Goal: Transaction & Acquisition: Purchase product/service

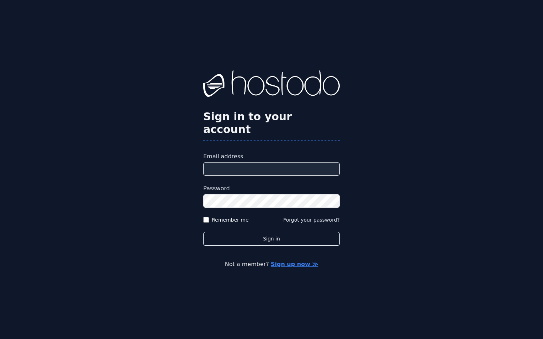
click at [304, 261] on link "Sign up now ≫" at bounding box center [294, 264] width 47 height 7
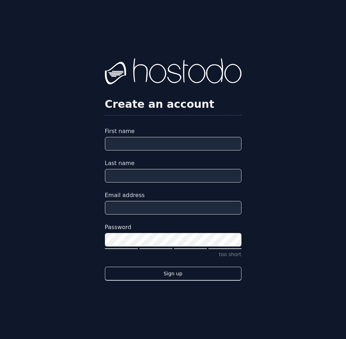
click at [140, 206] on input "Email address" at bounding box center [173, 208] width 136 height 14
paste input "**********"
type input "**********"
click at [158, 145] on input "First name" at bounding box center [173, 144] width 136 height 14
type input "*****"
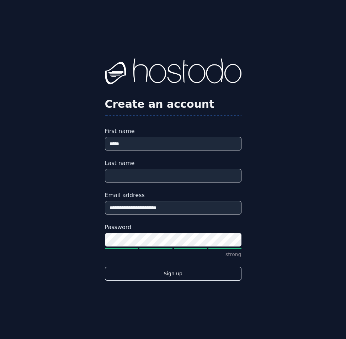
click at [137, 181] on input "Last name" at bounding box center [173, 176] width 136 height 14
type input "****"
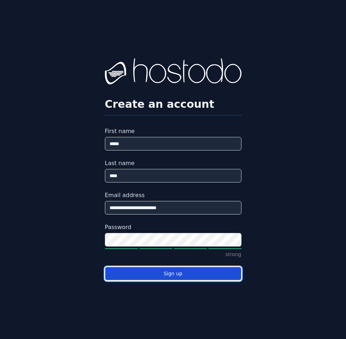
click at [211, 279] on button "Sign up" at bounding box center [173, 274] width 136 height 14
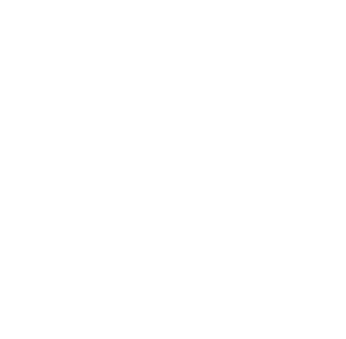
select select
select select "**"
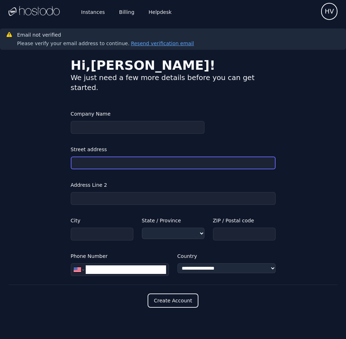
click at [114, 156] on input "Street address" at bounding box center [173, 162] width 205 height 13
paste input "**********"
type input "**********"
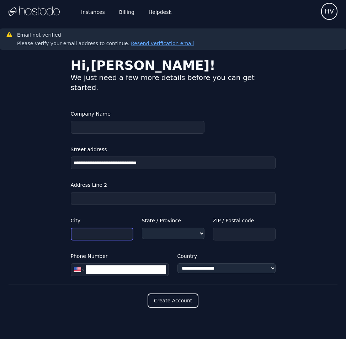
click at [98, 227] on input "City" at bounding box center [102, 233] width 63 height 13
type input "*****"
click at [163, 227] on select "**********" at bounding box center [173, 232] width 63 height 11
select select "**"
click at [142, 227] on select "**********" at bounding box center [173, 232] width 63 height 11
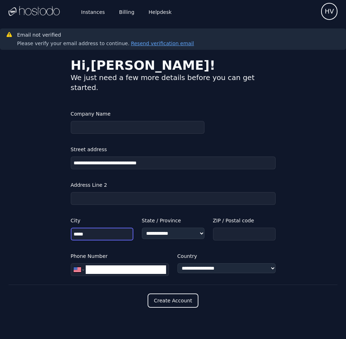
click at [108, 227] on input "*****" at bounding box center [102, 233] width 63 height 13
type input "*******"
click at [226, 227] on input "ZIP / Postal code" at bounding box center [244, 233] width 63 height 13
type input "*****"
click at [82, 227] on input "*******" at bounding box center [102, 233] width 63 height 13
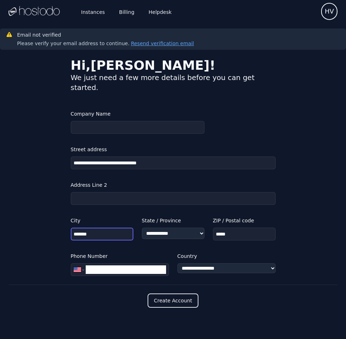
type input "*******"
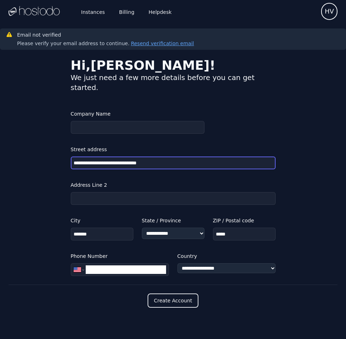
click at [172, 156] on input "**********" at bounding box center [173, 162] width 205 height 13
type input "**********"
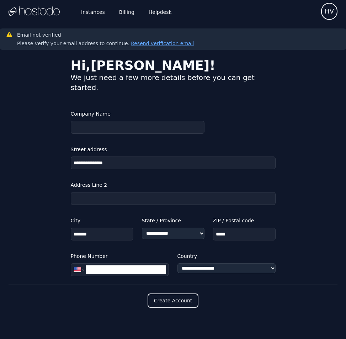
click at [146, 265] on input "**" at bounding box center [126, 269] width 80 height 9
paste input "**********"
type input "**********"
select select "**"
type input "**********"
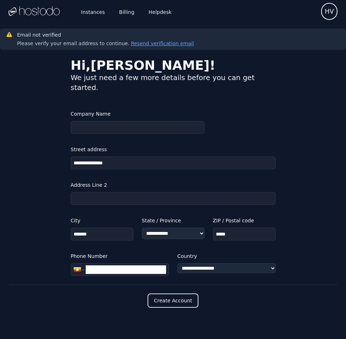
select select "**"
type input "**********"
click at [165, 294] on button "Create Account" at bounding box center [173, 300] width 51 height 14
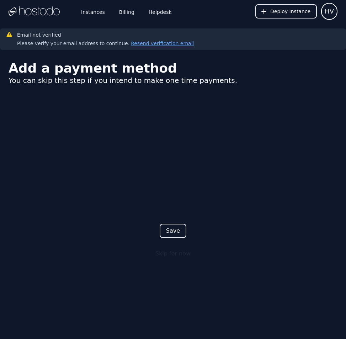
click at [171, 234] on button "Save" at bounding box center [173, 231] width 27 height 14
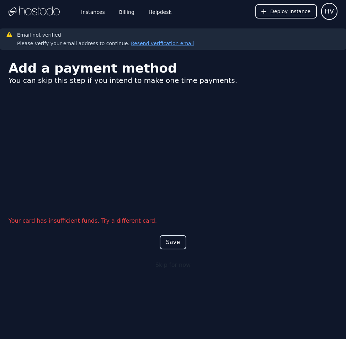
click at [171, 239] on button "Save" at bounding box center [173, 242] width 27 height 14
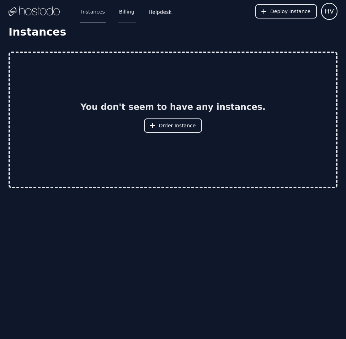
click at [122, 13] on link "Billing" at bounding box center [127, 11] width 18 height 23
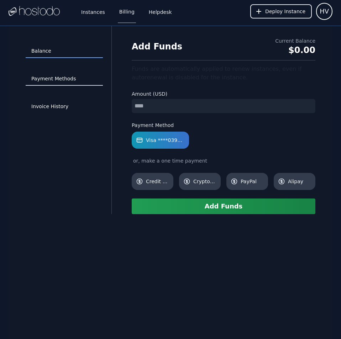
click at [66, 76] on link "Payment Methods" at bounding box center [64, 79] width 77 height 14
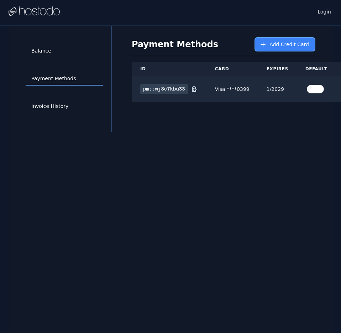
click at [299, 44] on span "Add Credit Card" at bounding box center [288, 44] width 39 height 7
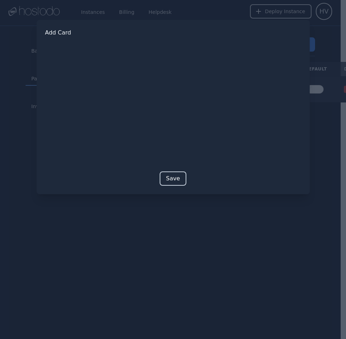
click at [177, 176] on button "Save" at bounding box center [173, 178] width 27 height 14
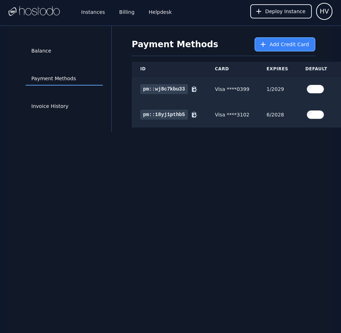
click at [270, 41] on button "Add Credit Card" at bounding box center [284, 44] width 61 height 14
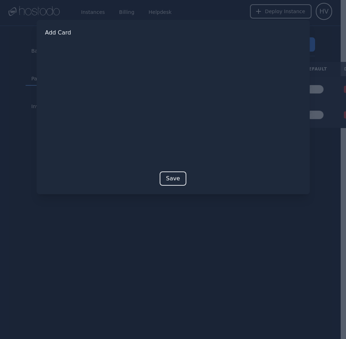
click at [172, 177] on button "Save" at bounding box center [173, 178] width 27 height 14
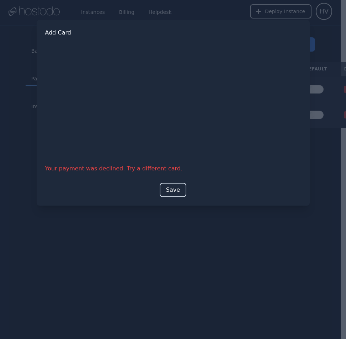
click at [173, 188] on button "Save" at bounding box center [173, 190] width 27 height 14
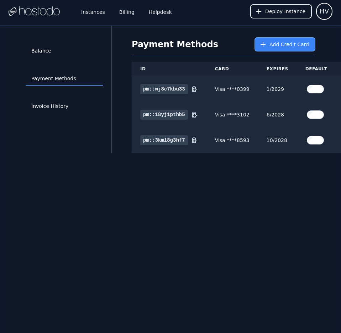
click at [287, 47] on span "Add Credit Card" at bounding box center [288, 44] width 39 height 7
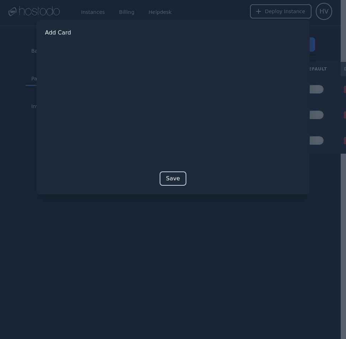
click at [175, 180] on button "Save" at bounding box center [173, 178] width 27 height 14
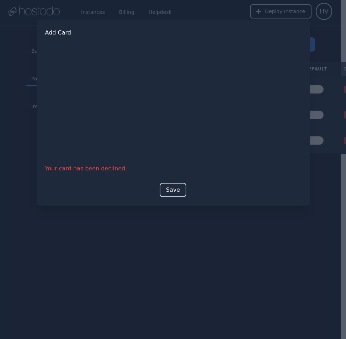
click at [169, 190] on button "Save" at bounding box center [173, 190] width 27 height 14
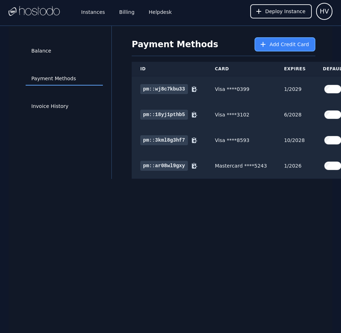
click at [282, 41] on button "Add Credit Card" at bounding box center [284, 44] width 61 height 14
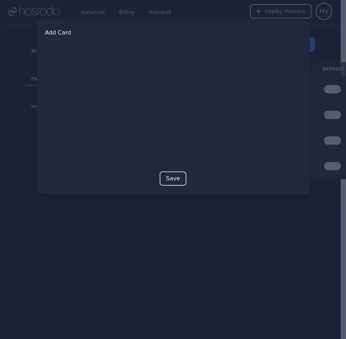
click at [166, 181] on button "Save" at bounding box center [173, 178] width 27 height 14
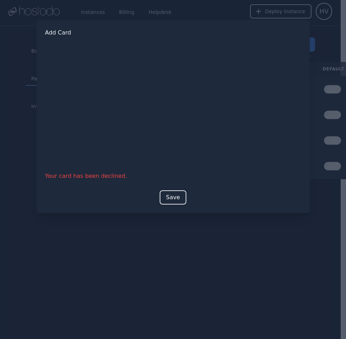
click at [290, 252] on div at bounding box center [173, 169] width 346 height 339
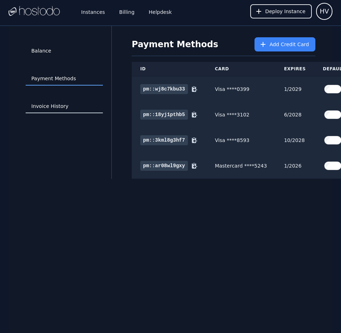
click at [61, 103] on link "Invoice History" at bounding box center [64, 107] width 77 height 14
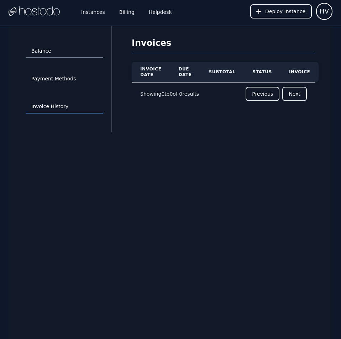
click at [46, 47] on link "Balance" at bounding box center [64, 51] width 77 height 14
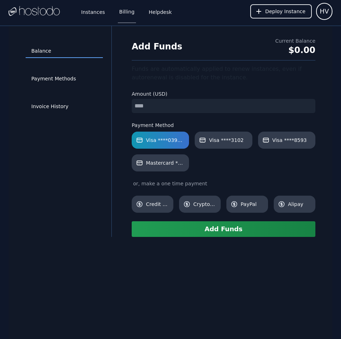
click at [179, 105] on input "number" at bounding box center [223, 106] width 183 height 14
type input "**"
click at [217, 231] on button "Add Funds" at bounding box center [223, 229] width 183 height 16
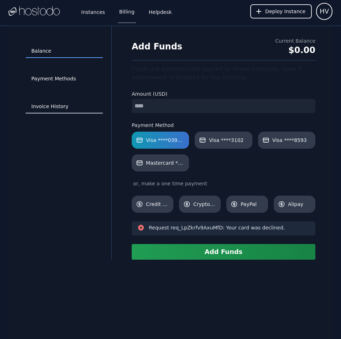
click at [59, 108] on link "Invoice History" at bounding box center [64, 107] width 77 height 14
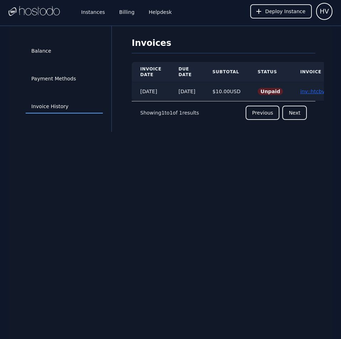
click at [318, 92] on link "inv::htcbvcbhrg ≫" at bounding box center [322, 92] width 44 height 6
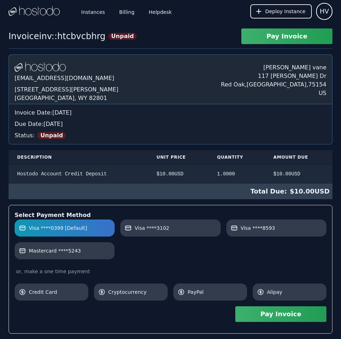
scroll to position [84, 0]
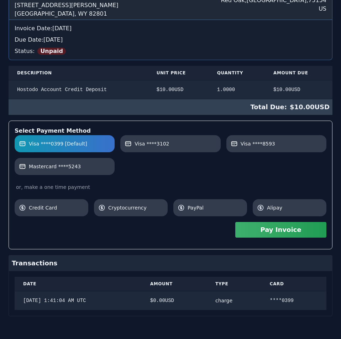
click at [318, 92] on div "[DOMAIN_NAME] [EMAIL_ADDRESS][DOMAIN_NAME] [STREET_ADDRESS][PERSON_NAME] [PERSO…" at bounding box center [170, 143] width 323 height 346
click at [177, 145] on label "Visa ****3102" at bounding box center [169, 143] width 91 height 7
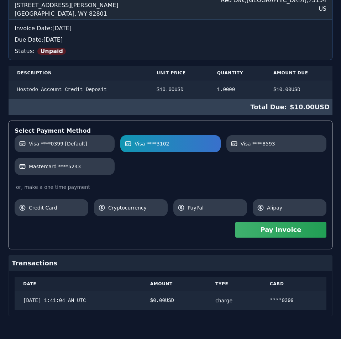
click at [272, 233] on button "Pay Invoice" at bounding box center [280, 230] width 91 height 16
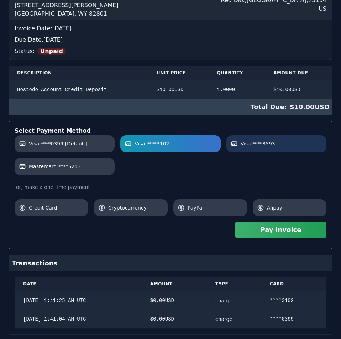
click at [279, 147] on label "Visa ****8593" at bounding box center [275, 143] width 91 height 7
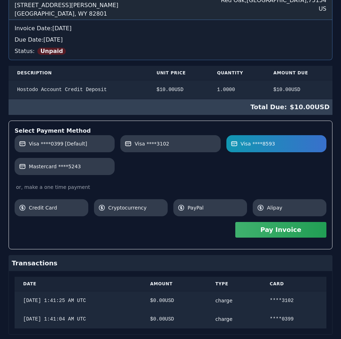
click at [291, 232] on button "Pay Invoice" at bounding box center [280, 230] width 91 height 16
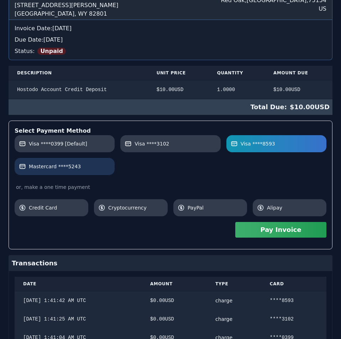
click at [62, 165] on span "Mastercard ****5243" at bounding box center [55, 166] width 52 height 7
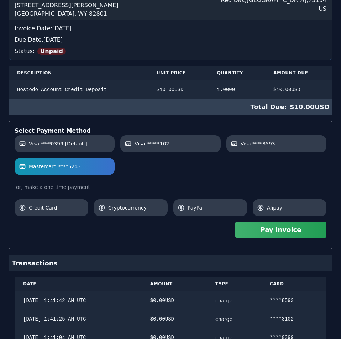
click at [264, 231] on button "Pay Invoice" at bounding box center [280, 230] width 91 height 16
click at [197, 45] on div "Invoice inv::htcbvcbhrg Unpaid Pay Invoice Hostodo.com contact@hostodo.com 30 N…" at bounding box center [170, 169] width 341 height 450
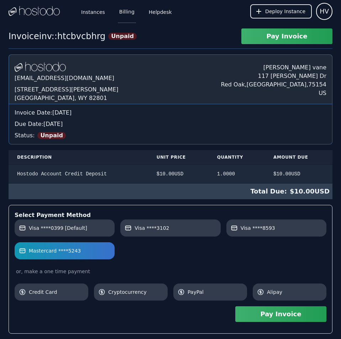
click at [123, 12] on link "Billing" at bounding box center [127, 11] width 18 height 23
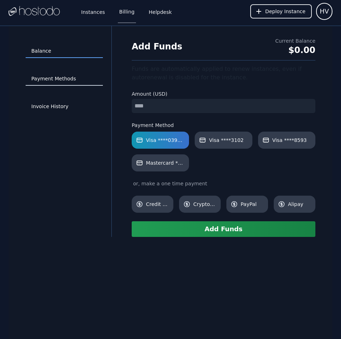
click at [68, 79] on link "Payment Methods" at bounding box center [64, 79] width 77 height 14
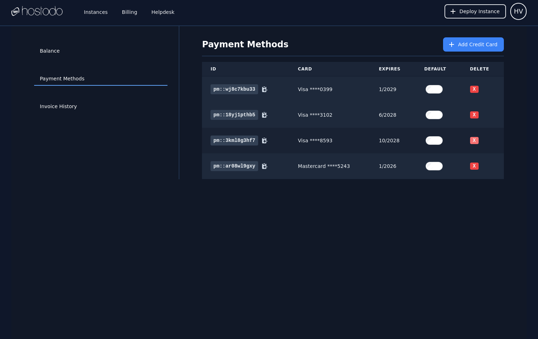
click at [340, 138] on button "X" at bounding box center [474, 140] width 9 height 7
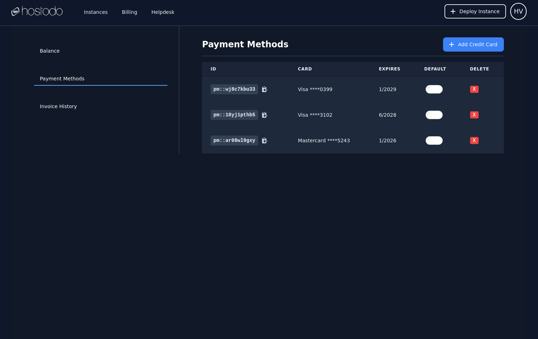
click at [340, 138] on button "X" at bounding box center [474, 140] width 9 height 7
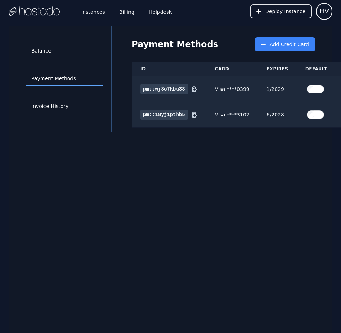
click at [48, 106] on link "Invoice History" at bounding box center [64, 107] width 77 height 14
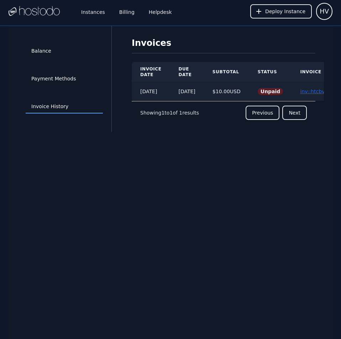
click at [310, 90] on link "inv::htcbvcbhrg ≫" at bounding box center [322, 92] width 44 height 6
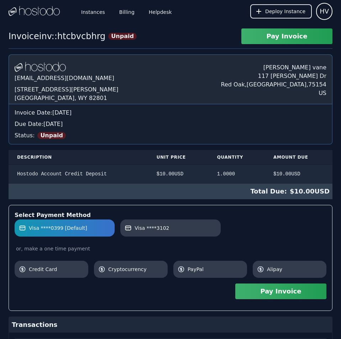
scroll to position [117, 0]
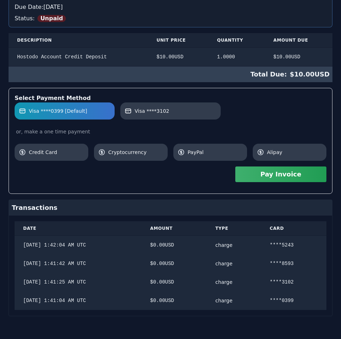
click at [186, 118] on div "Hostodo.com contact@hostodo.com 30 N Gould St, Ste N Sheridan, WY 82801 henry v…" at bounding box center [170, 126] width 323 height 379
click at [300, 176] on button "Pay Invoice" at bounding box center [280, 174] width 91 height 16
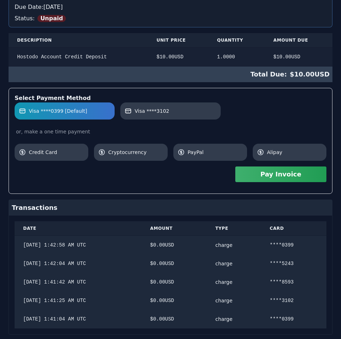
click at [225, 51] on div "Invoice inv::htcbvcbhrg Unpaid Pay Invoice Hostodo.com contact@hostodo.com 30 N…" at bounding box center [170, 134] width 341 height 446
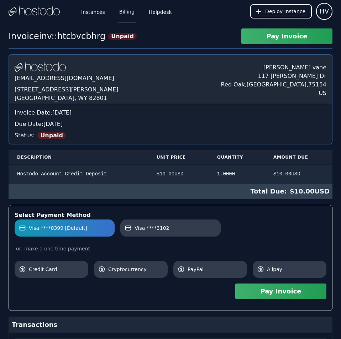
click at [118, 13] on link "Billing" at bounding box center [127, 11] width 18 height 23
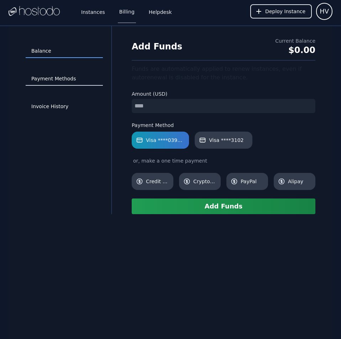
click at [68, 81] on link "Payment Methods" at bounding box center [64, 79] width 77 height 14
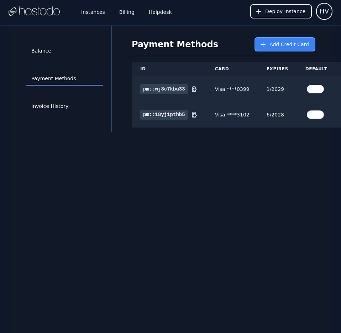
click at [277, 38] on button "Add Credit Card" at bounding box center [284, 44] width 61 height 14
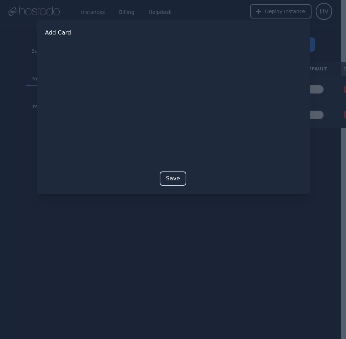
click at [167, 181] on button "Save" at bounding box center [173, 178] width 27 height 14
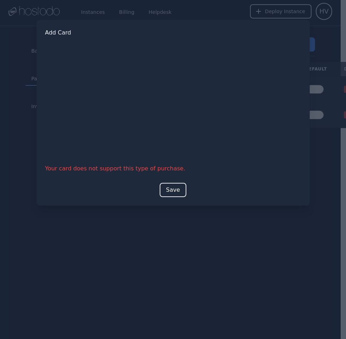
click at [170, 194] on button "Save" at bounding box center [173, 190] width 27 height 14
click at [171, 189] on button "Save" at bounding box center [173, 190] width 27 height 14
click at [168, 192] on button "Save" at bounding box center [173, 190] width 27 height 14
click at [172, 192] on button "Save" at bounding box center [173, 190] width 27 height 14
click at [176, 191] on button "Save" at bounding box center [173, 190] width 27 height 14
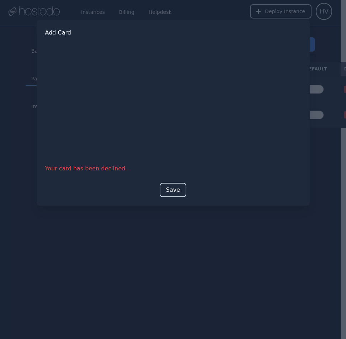
click at [168, 192] on button "Save" at bounding box center [173, 190] width 27 height 14
click at [176, 192] on button "Save" at bounding box center [173, 190] width 27 height 14
click at [171, 189] on button "Save" at bounding box center [173, 190] width 27 height 14
click at [176, 192] on button "Save" at bounding box center [173, 190] width 27 height 14
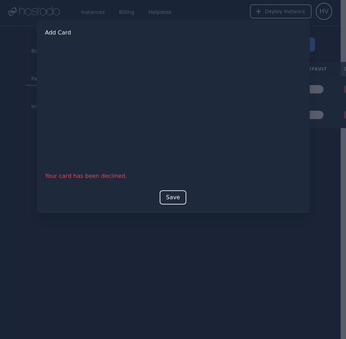
click at [241, 264] on div at bounding box center [173, 169] width 346 height 339
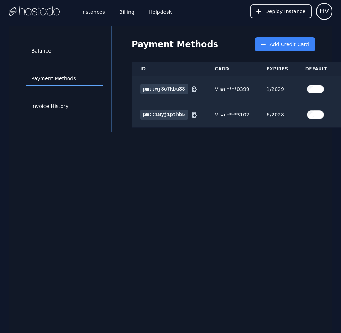
click at [55, 101] on link "Invoice History" at bounding box center [64, 107] width 77 height 14
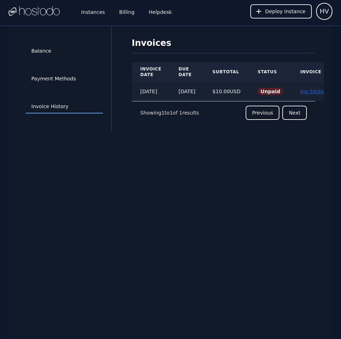
click at [312, 90] on link "inv::htcbvcbhrg ≫" at bounding box center [322, 92] width 44 height 6
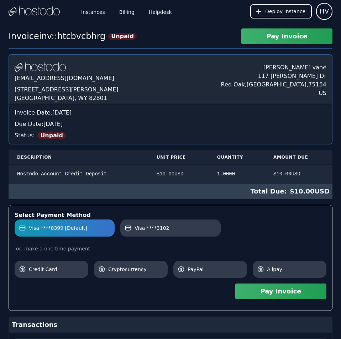
scroll to position [135, 0]
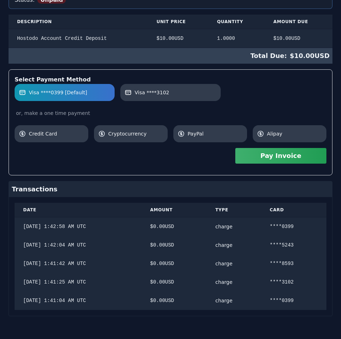
click at [312, 90] on div "[DOMAIN_NAME] [EMAIL_ADDRESS][DOMAIN_NAME] [STREET_ADDRESS][PERSON_NAME] [PERSO…" at bounding box center [170, 117] width 323 height 397
click at [312, 157] on button "Pay Invoice" at bounding box center [280, 156] width 91 height 16
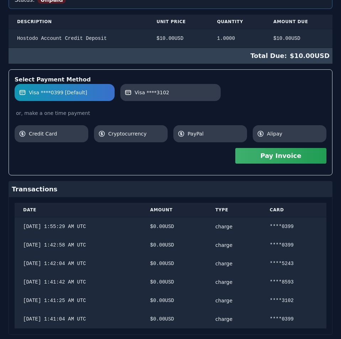
scroll to position [0, 0]
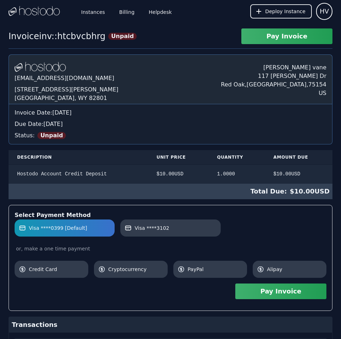
click at [270, 109] on div "Hostodo.com contact@hostodo.com 30 N Gould St, Ste N Sheridan, WY 82801 henry v…" at bounding box center [170, 262] width 323 height 416
click at [127, 12] on link "Billing" at bounding box center [127, 11] width 18 height 23
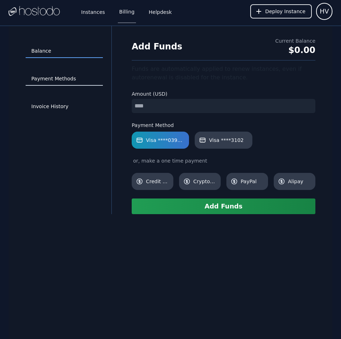
click at [52, 77] on link "Payment Methods" at bounding box center [64, 79] width 77 height 14
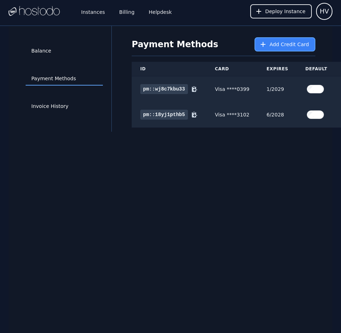
click at [274, 45] on span "Add Credit Card" at bounding box center [288, 44] width 39 height 7
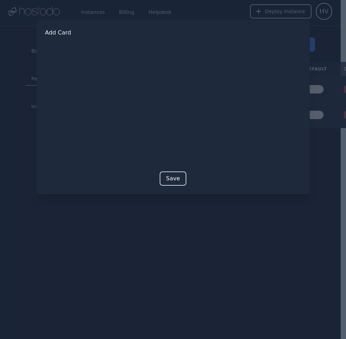
click at [174, 178] on button "Save" at bounding box center [173, 178] width 27 height 14
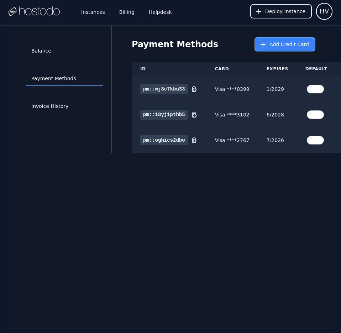
click at [299, 46] on span "Add Credit Card" at bounding box center [288, 44] width 39 height 7
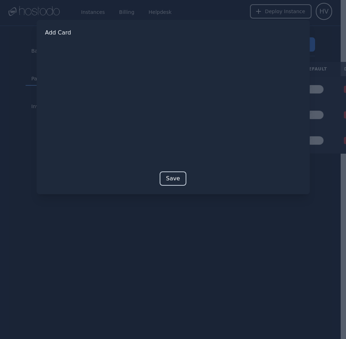
click at [170, 178] on button "Save" at bounding box center [173, 178] width 27 height 14
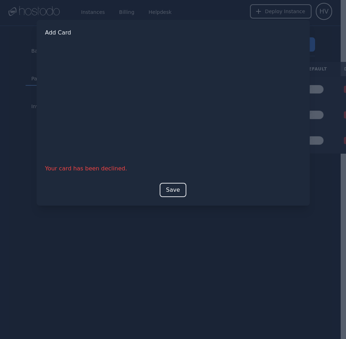
click at [175, 189] on button "Save" at bounding box center [173, 190] width 27 height 14
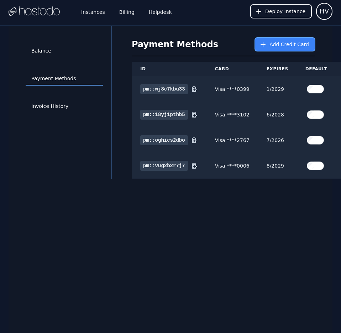
click at [295, 49] on button "Add Credit Card" at bounding box center [284, 44] width 61 height 14
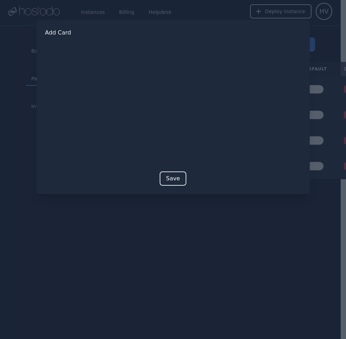
click at [168, 174] on button "Save" at bounding box center [173, 178] width 27 height 14
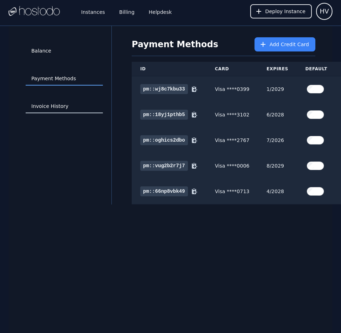
click at [71, 104] on link "Invoice History" at bounding box center [64, 107] width 77 height 14
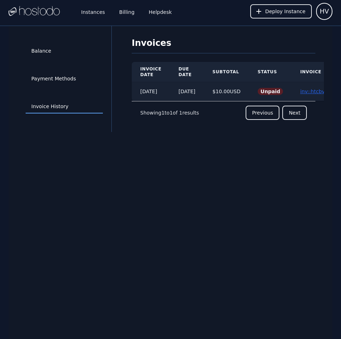
click at [316, 90] on link "inv::htcbvcbhrg ≫" at bounding box center [322, 92] width 44 height 6
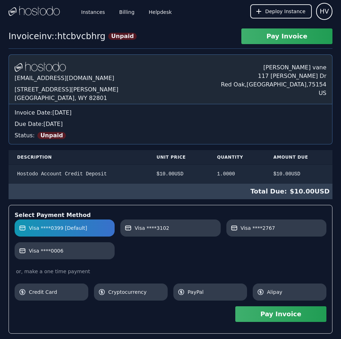
scroll to position [177, 0]
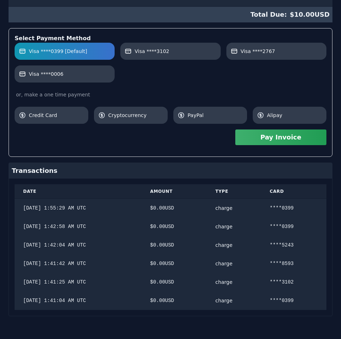
click at [149, 144] on div "Hostodo.com contact@hostodo.com 30 N Gould St, Ste N Sheridan, WY 82801 henry v…" at bounding box center [170, 97] width 323 height 438
click at [269, 54] on span "Visa ****2767" at bounding box center [257, 51] width 34 height 7
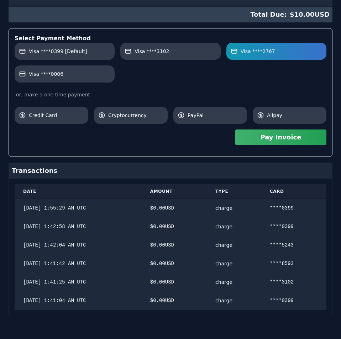
click at [276, 139] on button "Pay Invoice" at bounding box center [280, 137] width 91 height 16
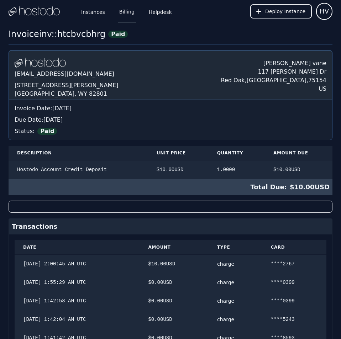
click at [127, 14] on link "Billing" at bounding box center [127, 11] width 18 height 23
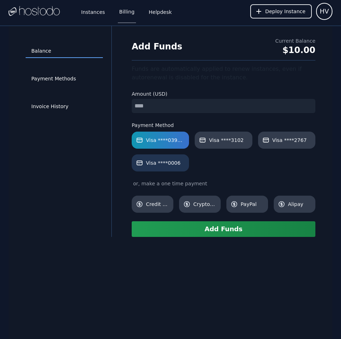
click at [172, 165] on span "Visa ****0006" at bounding box center [163, 162] width 34 height 7
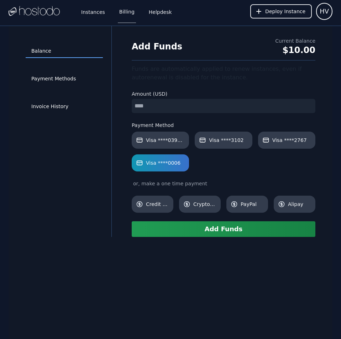
click at [167, 102] on input "number" at bounding box center [223, 106] width 183 height 14
type input "**"
click at [227, 230] on button "Add Funds" at bounding box center [223, 229] width 183 height 16
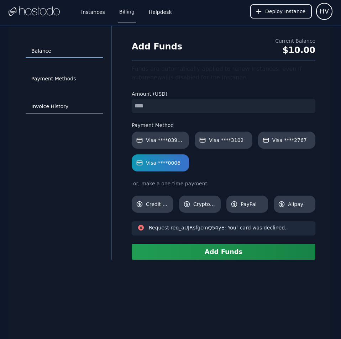
click at [59, 102] on link "Invoice History" at bounding box center [64, 107] width 77 height 14
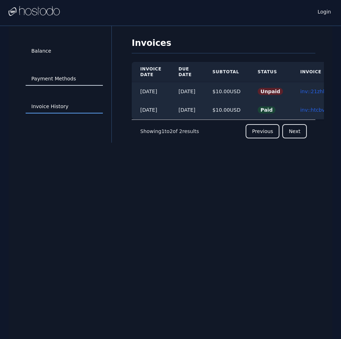
click at [54, 77] on link "Payment Methods" at bounding box center [64, 79] width 77 height 14
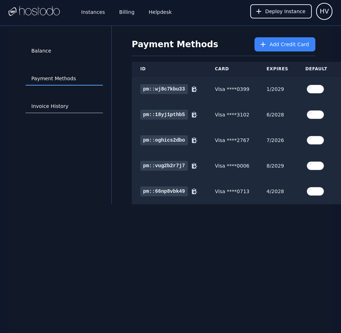
click at [62, 105] on link "Invoice History" at bounding box center [64, 107] width 77 height 14
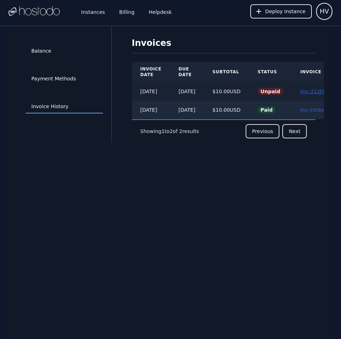
click at [312, 91] on link "inv::21zhl9m3ey ≫" at bounding box center [323, 92] width 47 height 6
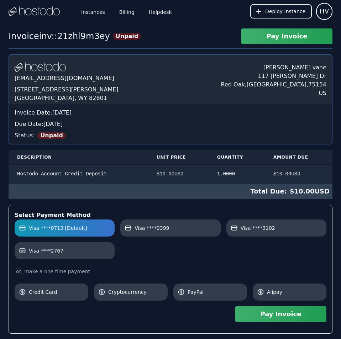
scroll to position [84, 0]
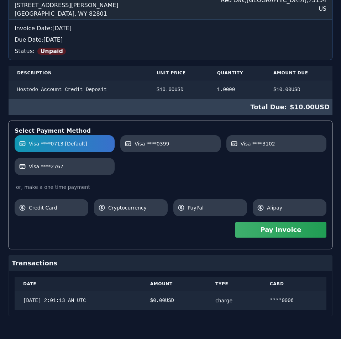
click at [216, 115] on div "[DOMAIN_NAME] [EMAIL_ADDRESS][DOMAIN_NAME] [STREET_ADDRESS][PERSON_NAME] [PERSO…" at bounding box center [170, 143] width 323 height 346
click at [260, 227] on button "Pay Invoice" at bounding box center [280, 230] width 91 height 16
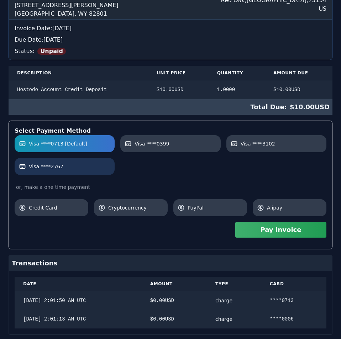
click at [75, 169] on label "Visa ****2767" at bounding box center [64, 166] width 91 height 7
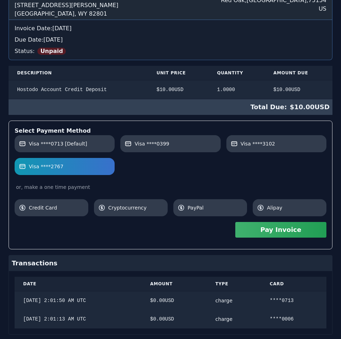
click at [246, 232] on button "Pay Invoice" at bounding box center [280, 230] width 91 height 16
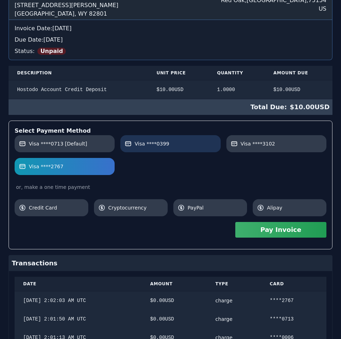
click at [207, 139] on link "Visa ****0399" at bounding box center [170, 143] width 100 height 17
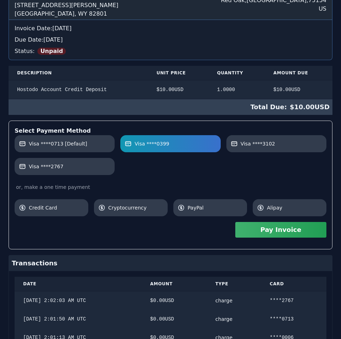
click at [274, 230] on button "Pay Invoice" at bounding box center [280, 230] width 91 height 16
click at [159, 65] on div "Hostodo.com contact@hostodo.com 30 N Gould St, Ste N Sheridan, WY 82801 henry v…" at bounding box center [170, 161] width 323 height 383
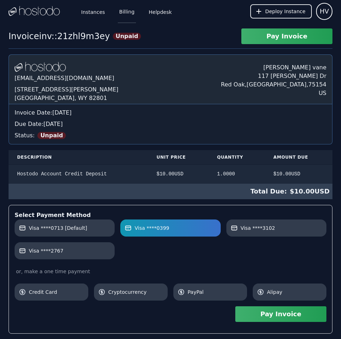
click at [122, 14] on link "Billing" at bounding box center [127, 11] width 18 height 23
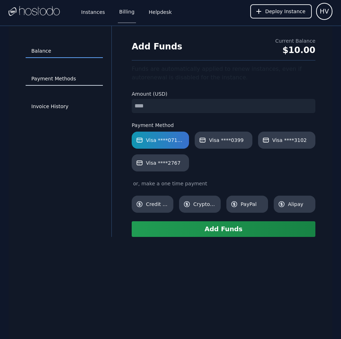
click at [62, 79] on link "Payment Methods" at bounding box center [64, 79] width 77 height 14
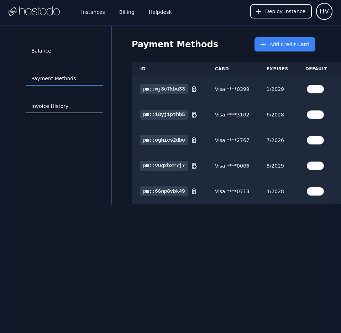
click at [53, 103] on link "Invoice History" at bounding box center [64, 107] width 77 height 14
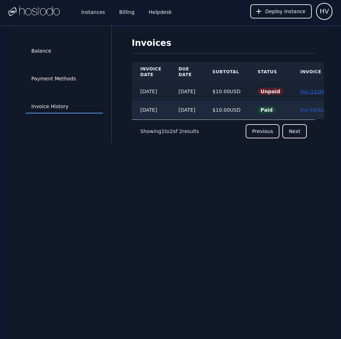
click at [313, 91] on link "inv::21zhl9m3ey ≫" at bounding box center [323, 92] width 47 height 6
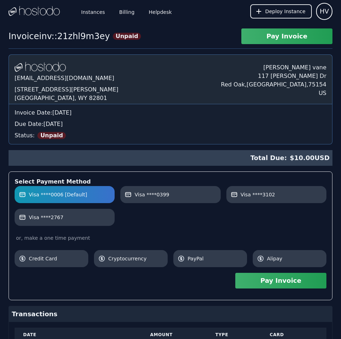
scroll to position [106, 0]
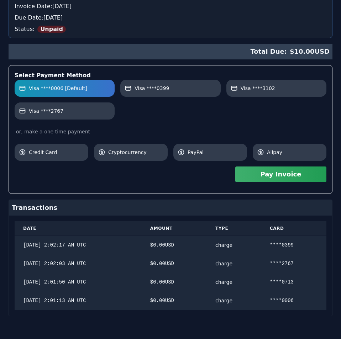
click at [212, 101] on div "[DOMAIN_NAME] [EMAIL_ADDRESS][DOMAIN_NAME] [STREET_ADDRESS][PERSON_NAME] [PERSO…" at bounding box center [170, 132] width 323 height 368
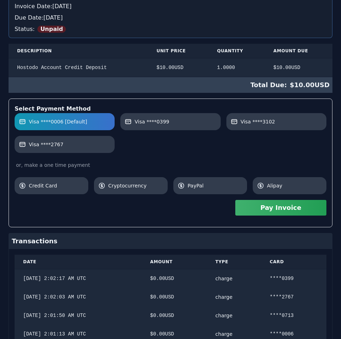
click at [280, 206] on button "Pay Invoice" at bounding box center [280, 208] width 91 height 16
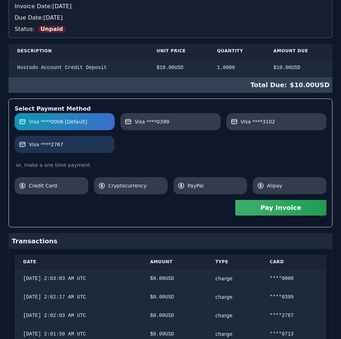
click at [96, 144] on label "Visa ****2767" at bounding box center [64, 144] width 91 height 7
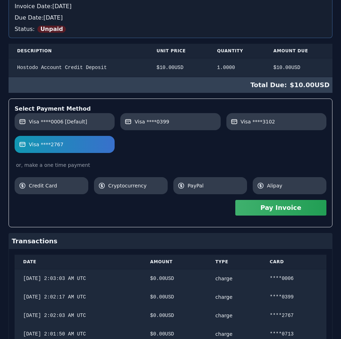
click at [258, 211] on button "Pay Invoice" at bounding box center [280, 208] width 91 height 16
click at [182, 36] on div "Invoice inv::21zhl9m3ey Unpaid Pay Invoice Hostodo.com contact@hostodo.com 30 N…" at bounding box center [170, 165] width 341 height 487
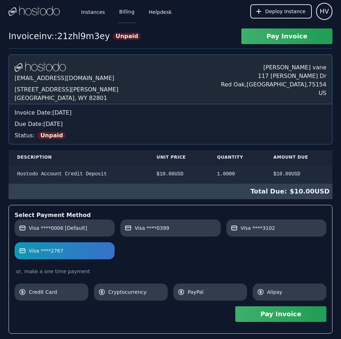
click at [120, 7] on link "Billing" at bounding box center [127, 11] width 18 height 23
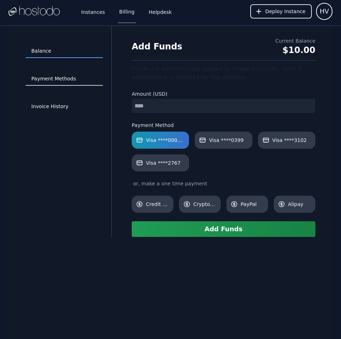
click at [70, 80] on link "Payment Methods" at bounding box center [64, 79] width 77 height 14
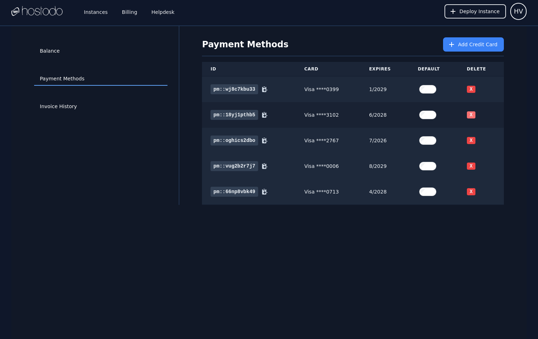
click at [340, 116] on button "X" at bounding box center [471, 114] width 9 height 7
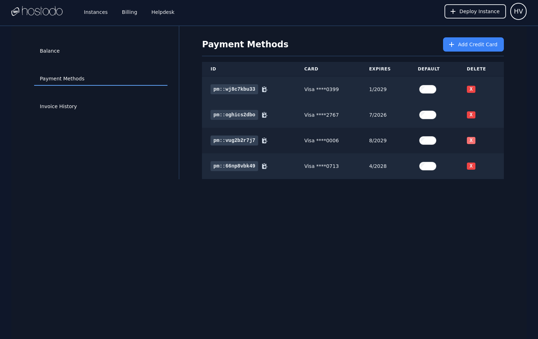
click at [340, 137] on button "X" at bounding box center [471, 140] width 9 height 7
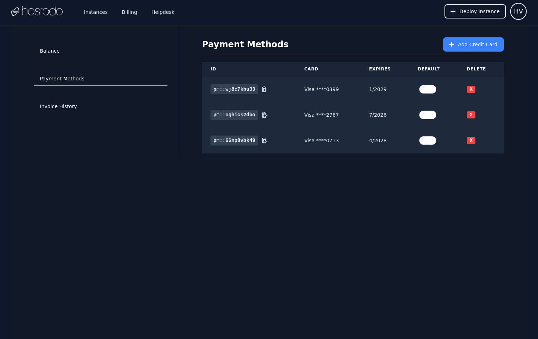
click at [340, 137] on button "X" at bounding box center [471, 140] width 9 height 7
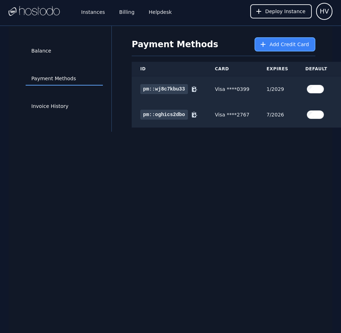
click at [279, 37] on button "Add Credit Card" at bounding box center [284, 44] width 61 height 14
click at [266, 45] on icon at bounding box center [262, 44] width 7 height 7
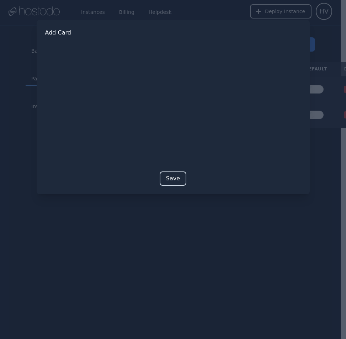
click at [178, 180] on button "Save" at bounding box center [173, 178] width 27 height 14
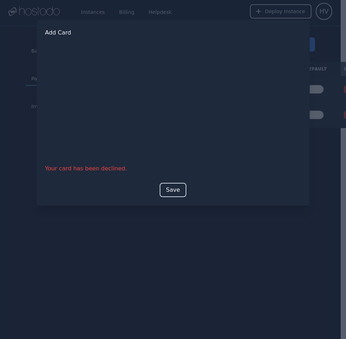
click at [172, 187] on button "Save" at bounding box center [173, 190] width 27 height 14
click at [168, 185] on button "Save" at bounding box center [173, 190] width 27 height 14
click at [176, 191] on button "Save" at bounding box center [173, 190] width 27 height 14
click at [172, 189] on button "Save" at bounding box center [173, 190] width 27 height 14
click at [171, 187] on button "Save" at bounding box center [173, 190] width 27 height 14
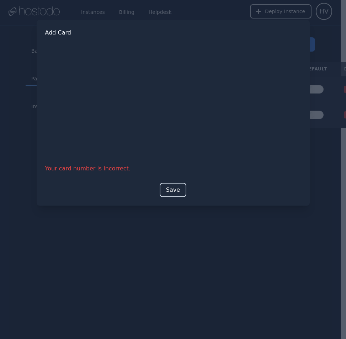
click at [173, 186] on button "Save" at bounding box center [173, 190] width 27 height 14
click at [177, 190] on button "Save" at bounding box center [173, 190] width 27 height 14
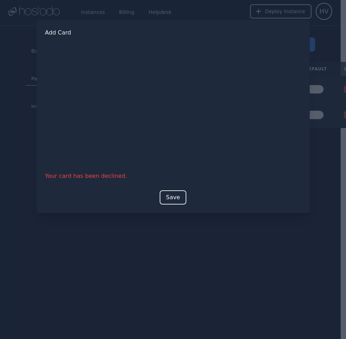
click at [272, 269] on div at bounding box center [173, 169] width 346 height 339
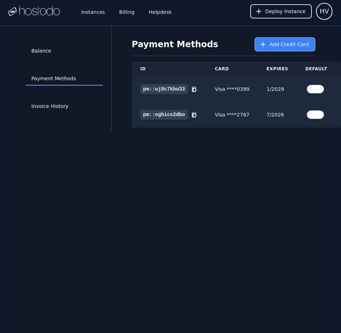
click at [295, 49] on button "Add Credit Card" at bounding box center [284, 44] width 61 height 14
click at [275, 43] on span "Add Credit Card" at bounding box center [288, 44] width 39 height 7
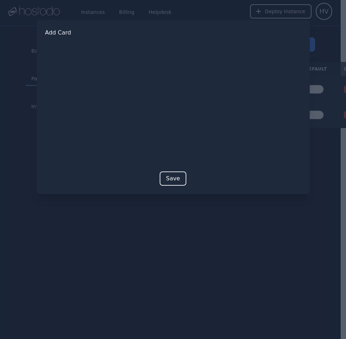
click at [170, 178] on button "Save" at bounding box center [173, 178] width 27 height 14
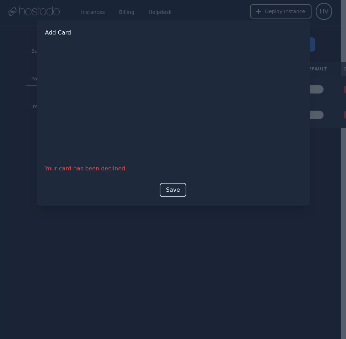
click at [171, 193] on button "Save" at bounding box center [173, 190] width 27 height 14
click at [167, 185] on button "Save" at bounding box center [173, 190] width 27 height 14
click at [173, 189] on button "Save" at bounding box center [173, 190] width 27 height 14
click at [176, 190] on button "Save" at bounding box center [173, 190] width 27 height 14
click at [178, 191] on button "Save" at bounding box center [173, 190] width 27 height 14
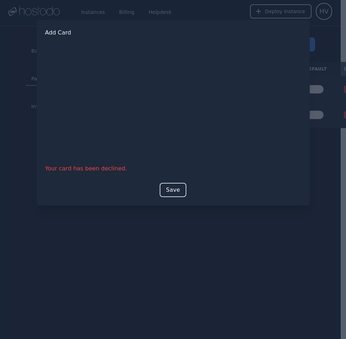
click at [173, 189] on button "Save" at bounding box center [173, 190] width 27 height 14
click at [175, 186] on button "Save" at bounding box center [173, 190] width 27 height 14
click at [171, 189] on button "Save" at bounding box center [173, 190] width 27 height 14
click at [173, 190] on button "Save" at bounding box center [173, 190] width 27 height 14
click at [205, 239] on div at bounding box center [173, 169] width 346 height 339
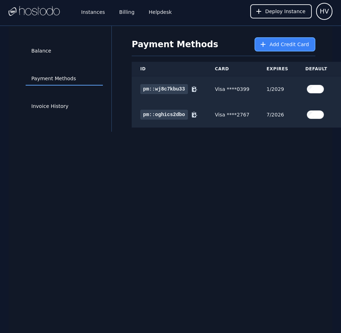
click at [290, 47] on span "Add Credit Card" at bounding box center [288, 44] width 39 height 7
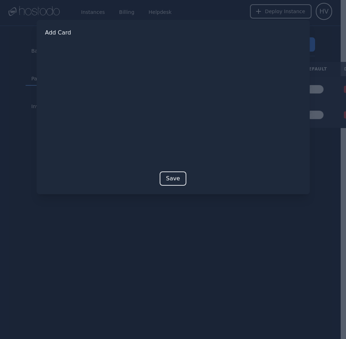
click at [169, 178] on button "Save" at bounding box center [173, 178] width 27 height 14
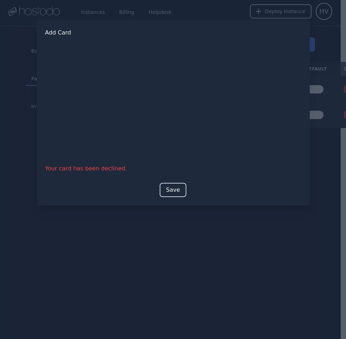
click at [171, 187] on button "Save" at bounding box center [173, 190] width 27 height 14
click at [242, 252] on div at bounding box center [173, 169] width 346 height 339
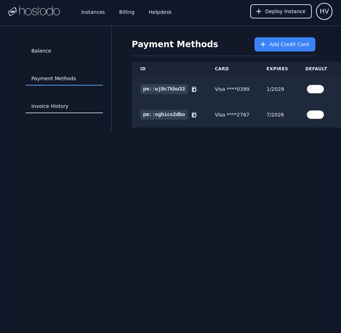
click at [59, 104] on link "Invoice History" at bounding box center [64, 107] width 77 height 14
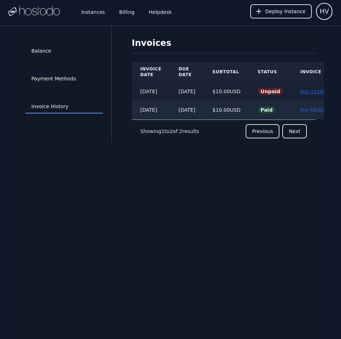
click at [316, 91] on link "inv::21zhl9m3ey ≫" at bounding box center [323, 92] width 47 height 6
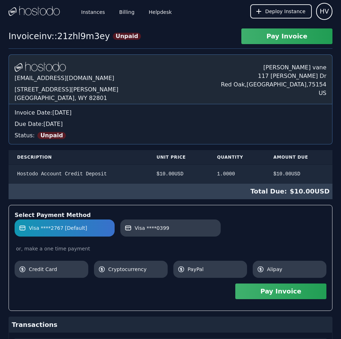
click at [301, 290] on button "Pay Invoice" at bounding box center [280, 291] width 91 height 16
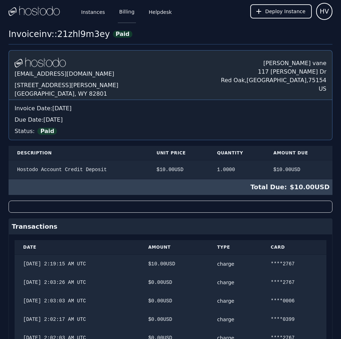
click at [121, 15] on link "Billing" at bounding box center [127, 11] width 18 height 23
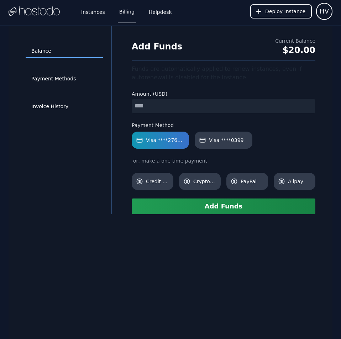
click at [138, 104] on input "number" at bounding box center [223, 106] width 183 height 14
type input "**"
click at [213, 139] on span "Visa ****0399" at bounding box center [226, 139] width 34 height 7
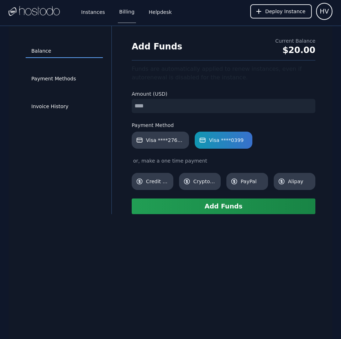
click at [231, 205] on button "Add Funds" at bounding box center [223, 206] width 183 height 16
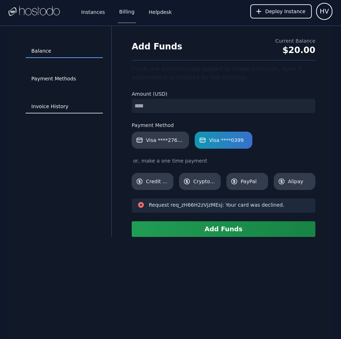
click at [50, 105] on link "Invoice History" at bounding box center [64, 107] width 77 height 14
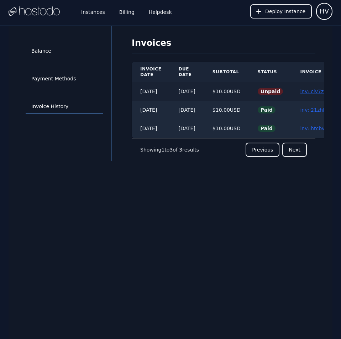
click at [309, 91] on link "inv::civ7zqlshx ≫" at bounding box center [321, 92] width 42 height 6
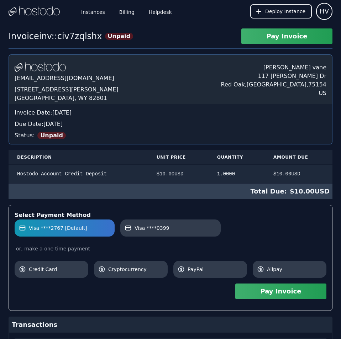
scroll to position [61, 0]
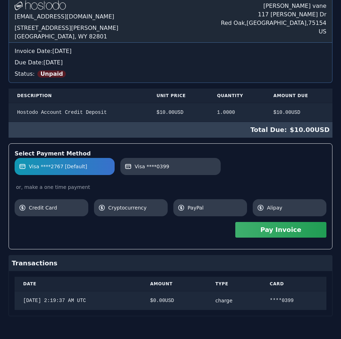
click at [232, 100] on div "[DOMAIN_NAME] [EMAIL_ADDRESS][DOMAIN_NAME] [STREET_ADDRESS][PERSON_NAME] [PERSO…" at bounding box center [170, 154] width 323 height 323
click at [267, 232] on button "Pay Invoice" at bounding box center [280, 230] width 91 height 16
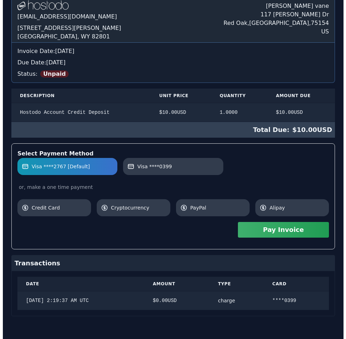
scroll to position [0, 0]
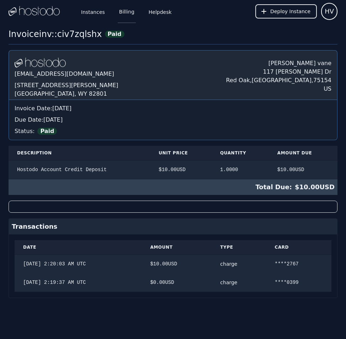
click at [124, 15] on link "Billing" at bounding box center [127, 11] width 18 height 23
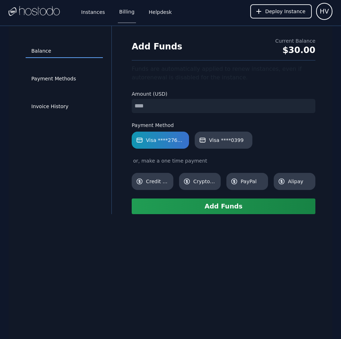
click at [165, 104] on input "number" at bounding box center [223, 106] width 183 height 14
type input "**"
click at [216, 143] on span "Visa ****0399" at bounding box center [226, 139] width 34 height 7
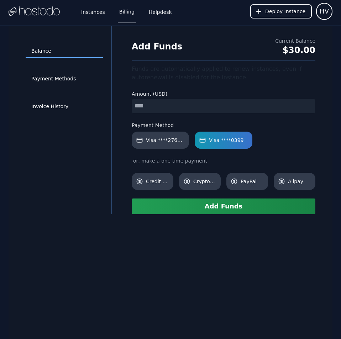
click at [228, 207] on button "Add Funds" at bounding box center [223, 206] width 183 height 16
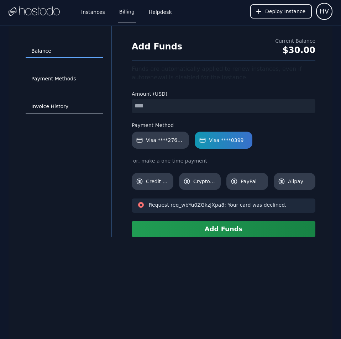
click at [53, 105] on link "Invoice History" at bounding box center [64, 107] width 77 height 14
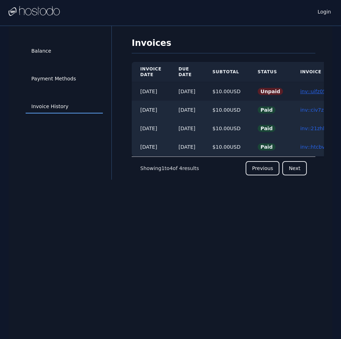
click at [311, 92] on link "inv::uifz0525ov ≫" at bounding box center [321, 92] width 43 height 6
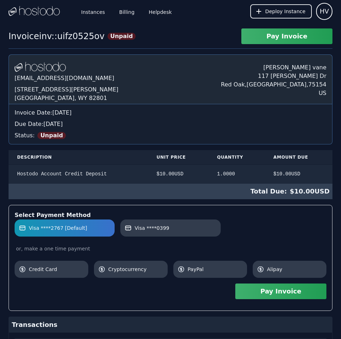
scroll to position [61, 0]
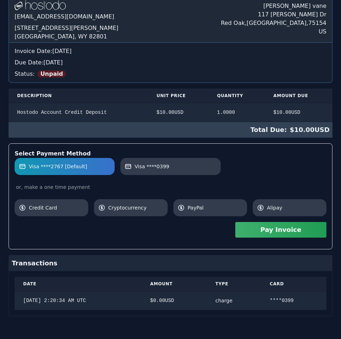
click at [196, 93] on div "[DOMAIN_NAME] [EMAIL_ADDRESS][DOMAIN_NAME] [STREET_ADDRESS][PERSON_NAME] [PERSO…" at bounding box center [170, 154] width 323 height 323
click at [268, 229] on button "Pay Invoice" at bounding box center [280, 230] width 91 height 16
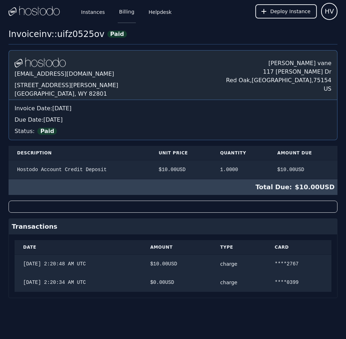
click at [126, 12] on link "Billing" at bounding box center [127, 11] width 18 height 23
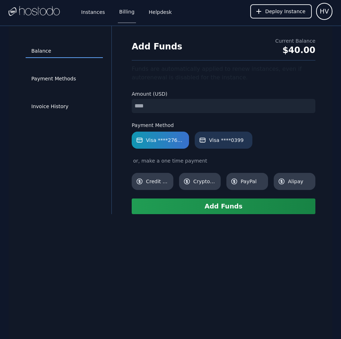
click at [216, 138] on span "Visa ****0399" at bounding box center [226, 139] width 34 height 7
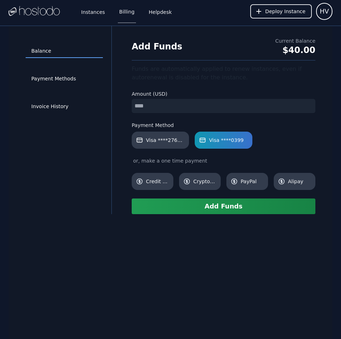
click at [177, 107] on input "number" at bounding box center [223, 106] width 183 height 14
type input "**"
click at [238, 209] on button "Add Funds" at bounding box center [223, 206] width 183 height 16
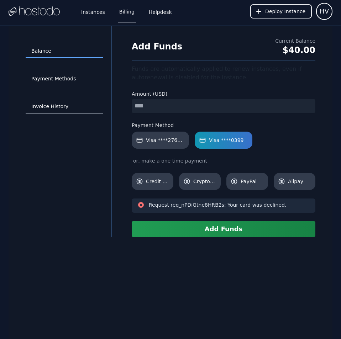
click at [43, 109] on link "Invoice History" at bounding box center [64, 107] width 77 height 14
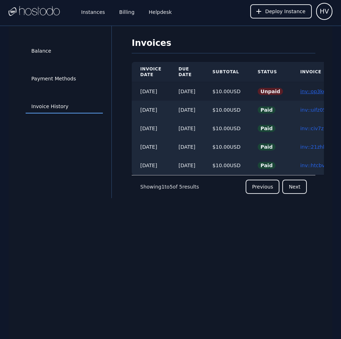
click at [309, 91] on link "inv::op3ke18y8s ≫" at bounding box center [323, 92] width 46 height 6
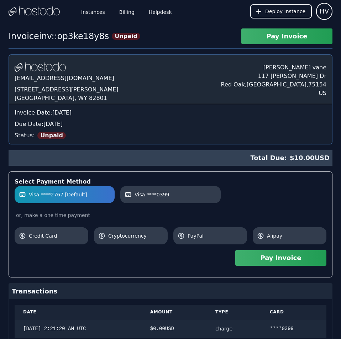
scroll to position [28, 0]
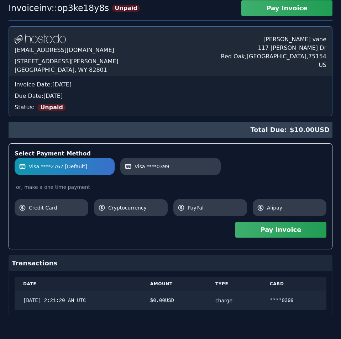
click at [237, 143] on div "[DOMAIN_NAME] [EMAIL_ADDRESS][DOMAIN_NAME] [STREET_ADDRESS][PERSON_NAME] [PERSO…" at bounding box center [170, 171] width 323 height 290
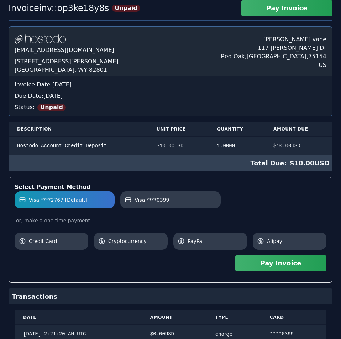
click at [270, 266] on button "Pay Invoice" at bounding box center [280, 263] width 91 height 16
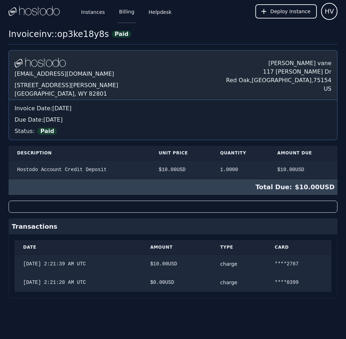
click at [123, 10] on link "Billing" at bounding box center [127, 11] width 18 height 23
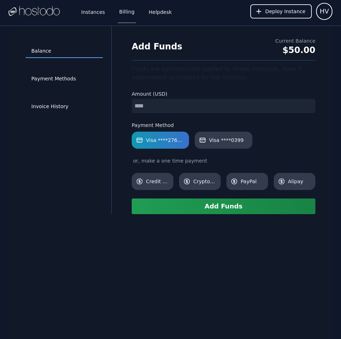
click at [176, 103] on input "number" at bounding box center [223, 106] width 183 height 14
type input "**"
click at [200, 205] on button "Add Funds" at bounding box center [223, 206] width 183 height 16
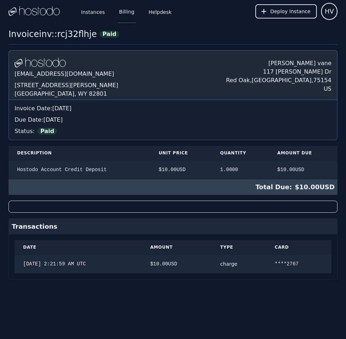
click at [123, 13] on link "Billing" at bounding box center [127, 11] width 18 height 23
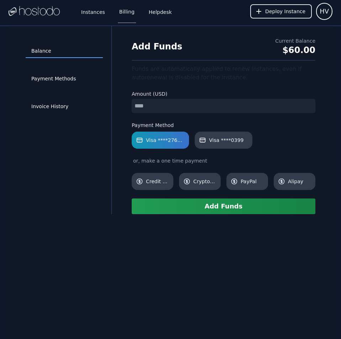
click at [179, 104] on input "number" at bounding box center [223, 106] width 183 height 14
type input "**"
click at [216, 208] on button "Add Funds" at bounding box center [223, 206] width 183 height 16
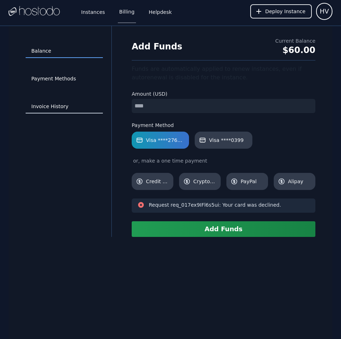
click at [65, 108] on link "Invoice History" at bounding box center [64, 107] width 77 height 14
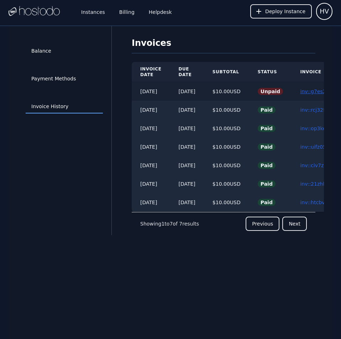
click at [316, 91] on link "inv::g7es2zu0c9 ≫" at bounding box center [323, 92] width 46 height 6
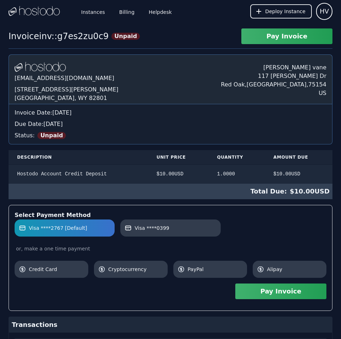
click at [266, 291] on button "Pay Invoice" at bounding box center [280, 291] width 91 height 16
click at [127, 13] on link "Billing" at bounding box center [127, 11] width 18 height 23
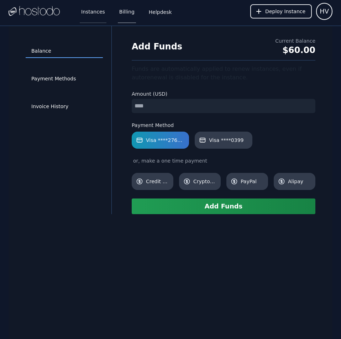
click at [89, 10] on link "Instances" at bounding box center [93, 11] width 27 height 23
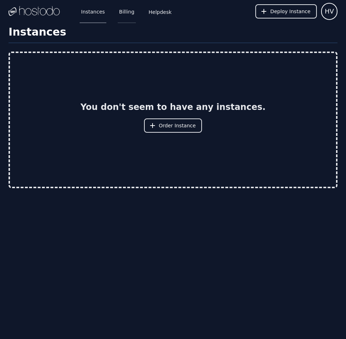
click at [123, 9] on link "Billing" at bounding box center [127, 11] width 18 height 23
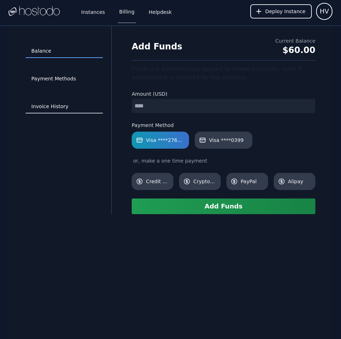
click at [50, 105] on link "Invoice History" at bounding box center [64, 107] width 77 height 14
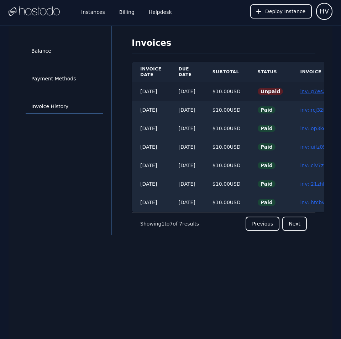
click at [310, 92] on link "inv::g7es2zu0c9 ≫" at bounding box center [323, 92] width 46 height 6
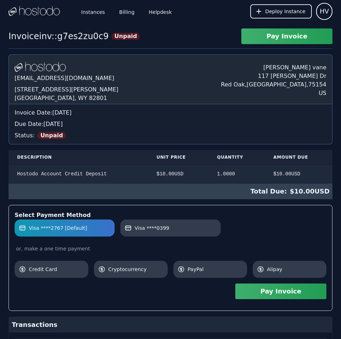
scroll to position [80, 0]
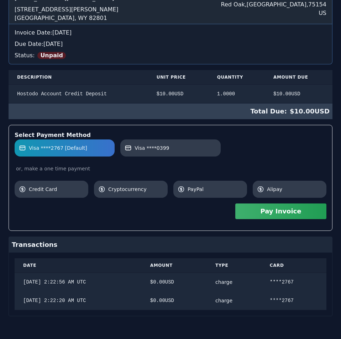
click at [271, 149] on div "[DOMAIN_NAME] [EMAIL_ADDRESS][DOMAIN_NAME] [STREET_ADDRESS][PERSON_NAME] [PERSO…" at bounding box center [170, 145] width 323 height 342
click at [278, 213] on button "Pay Invoice" at bounding box center [280, 211] width 91 height 16
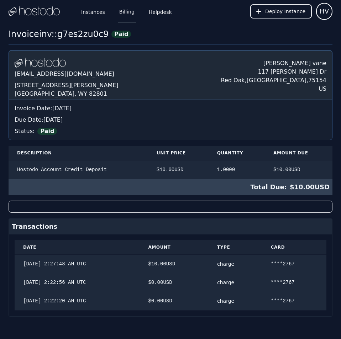
click at [119, 11] on link "Billing" at bounding box center [127, 11] width 18 height 23
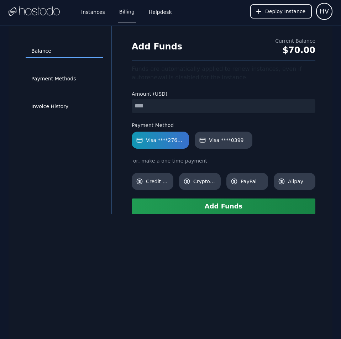
click at [163, 106] on input "number" at bounding box center [223, 106] width 183 height 14
type input "**"
click at [199, 209] on button "Add Funds" at bounding box center [223, 206] width 183 height 16
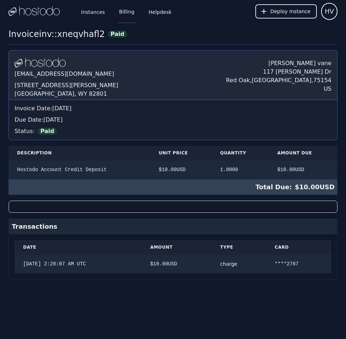
click at [122, 12] on link "Billing" at bounding box center [127, 11] width 18 height 23
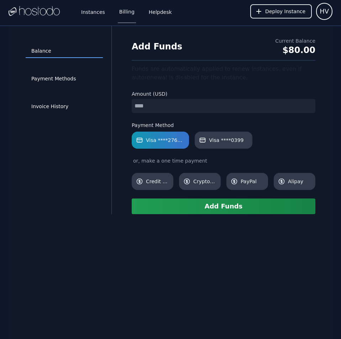
click at [192, 106] on input "number" at bounding box center [223, 106] width 183 height 14
type input "**"
click at [226, 210] on button "Add Funds" at bounding box center [223, 206] width 183 height 16
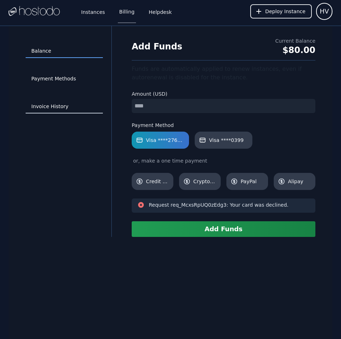
click at [58, 105] on link "Invoice History" at bounding box center [64, 107] width 77 height 14
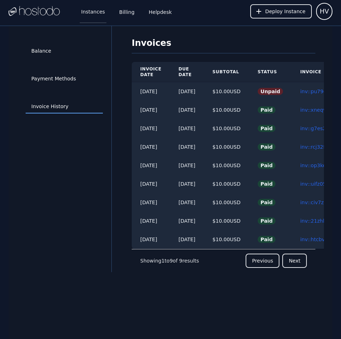
click at [89, 11] on link "Instances" at bounding box center [93, 11] width 27 height 23
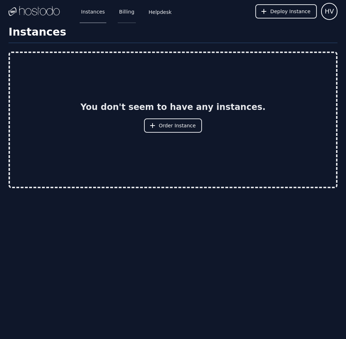
click at [122, 14] on link "Billing" at bounding box center [127, 11] width 18 height 23
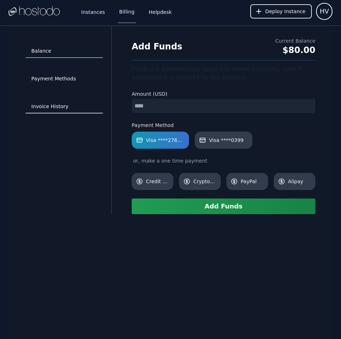
click at [52, 103] on link "Invoice History" at bounding box center [64, 107] width 77 height 14
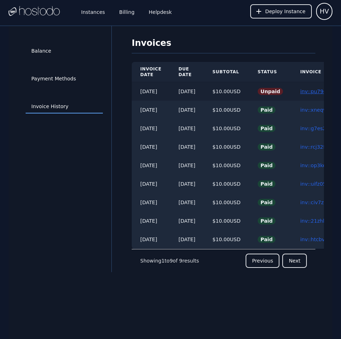
click at [313, 94] on link "inv::pu79dctujh ≫" at bounding box center [322, 92] width 44 height 6
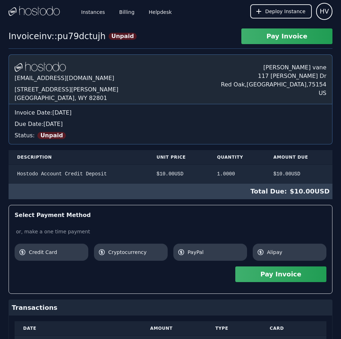
scroll to position [44, 0]
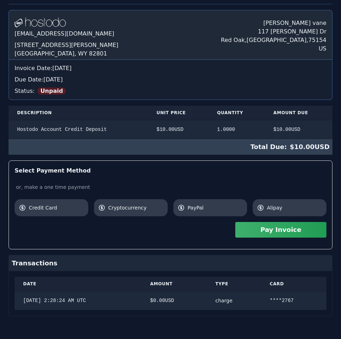
click at [240, 91] on div "[DOMAIN_NAME] [EMAIL_ADDRESS][DOMAIN_NAME] [STREET_ADDRESS][PERSON_NAME] [PERSO…" at bounding box center [170, 163] width 323 height 306
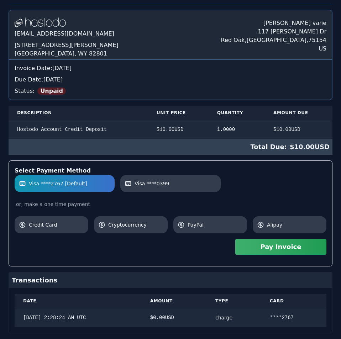
scroll to position [61, 0]
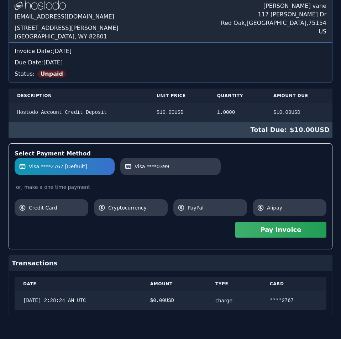
click at [240, 91] on div "[DOMAIN_NAME] [EMAIL_ADDRESS][DOMAIN_NAME] [STREET_ADDRESS][PERSON_NAME] [PERSO…" at bounding box center [170, 154] width 323 height 323
click at [290, 234] on button "Pay Invoice" at bounding box center [280, 230] width 91 height 16
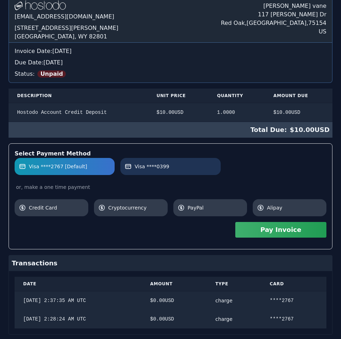
click at [188, 171] on link "Visa ****0399" at bounding box center [170, 166] width 100 height 17
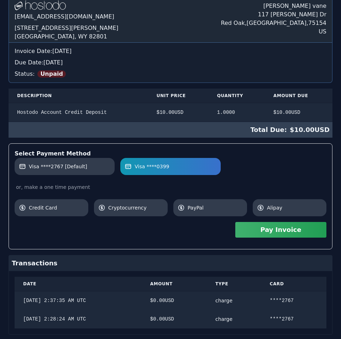
click at [270, 230] on button "Pay Invoice" at bounding box center [280, 230] width 91 height 16
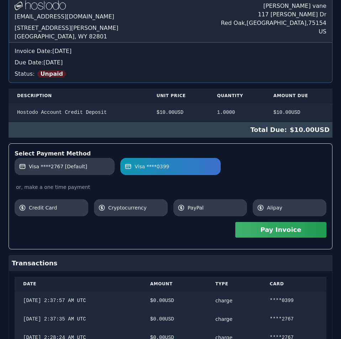
click at [156, 92] on div "[DOMAIN_NAME] [EMAIL_ADDRESS][DOMAIN_NAME] [STREET_ADDRESS][PERSON_NAME] [PERSO…" at bounding box center [170, 173] width 323 height 360
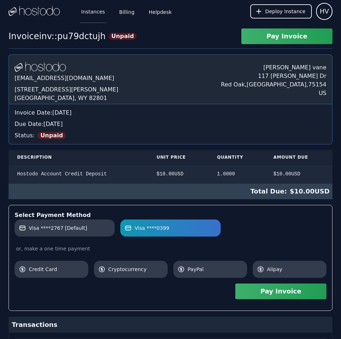
click at [84, 15] on link "Instances" at bounding box center [93, 11] width 27 height 23
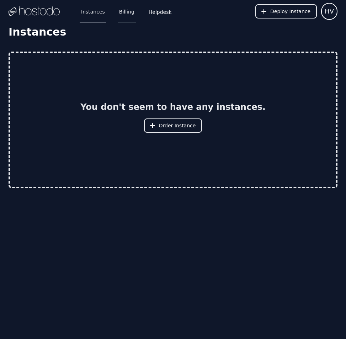
click at [125, 14] on link "Billing" at bounding box center [127, 11] width 18 height 23
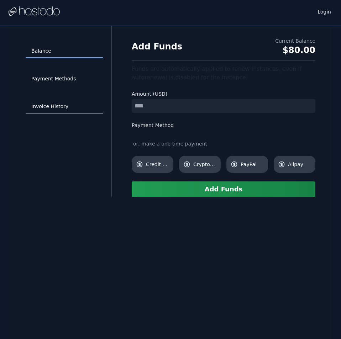
click at [49, 103] on link "Invoice History" at bounding box center [64, 107] width 77 height 14
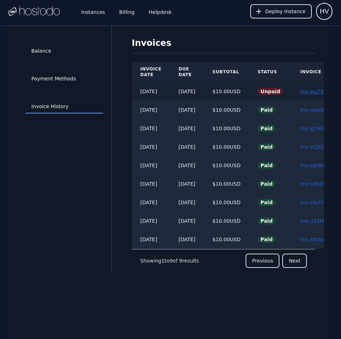
click at [313, 93] on link "inv::pu79dctujh ≫" at bounding box center [322, 92] width 44 height 6
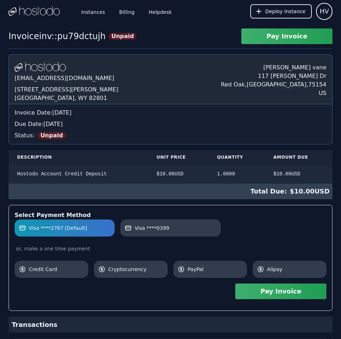
scroll to position [98, 0]
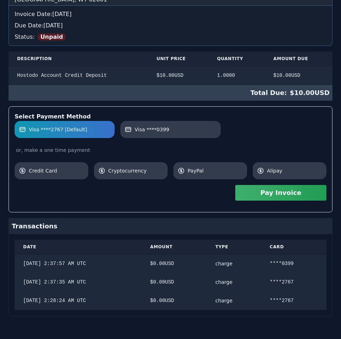
click at [245, 112] on div "[DOMAIN_NAME] [EMAIL_ADDRESS][DOMAIN_NAME] [STREET_ADDRESS][PERSON_NAME] [PERSO…" at bounding box center [170, 136] width 323 height 360
click at [262, 194] on button "Pay Invoice" at bounding box center [280, 193] width 91 height 16
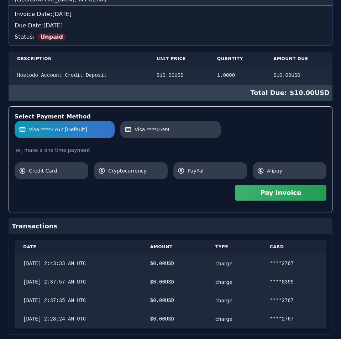
click at [148, 38] on div "Invoice inv::pu79dctujh Unpaid Pay Invoice [DOMAIN_NAME] [EMAIL_ADDRESS][DOMAIN…" at bounding box center [170, 143] width 341 height 427
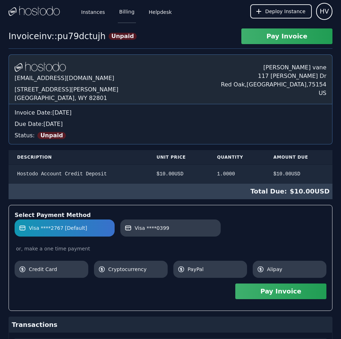
click at [122, 13] on link "Billing" at bounding box center [127, 11] width 18 height 23
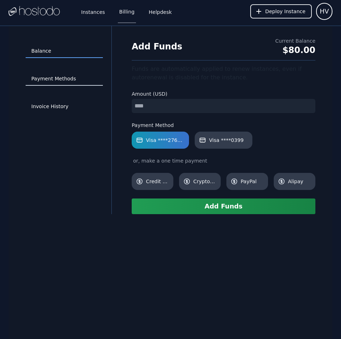
click at [53, 81] on link "Payment Methods" at bounding box center [64, 79] width 77 height 14
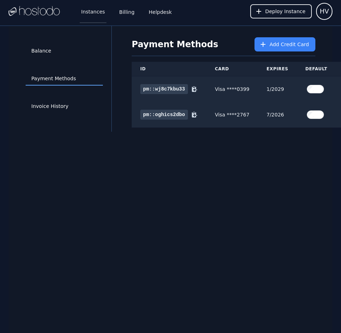
click at [95, 10] on link "Instances" at bounding box center [93, 11] width 27 height 23
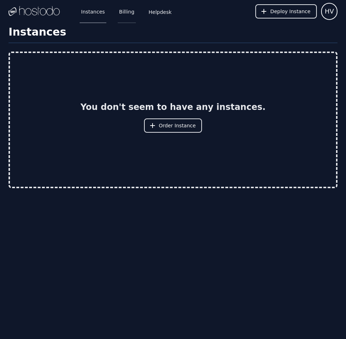
click at [125, 11] on link "Billing" at bounding box center [127, 11] width 18 height 23
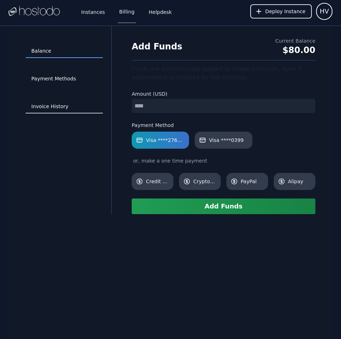
click at [53, 108] on link "Invoice History" at bounding box center [64, 107] width 77 height 14
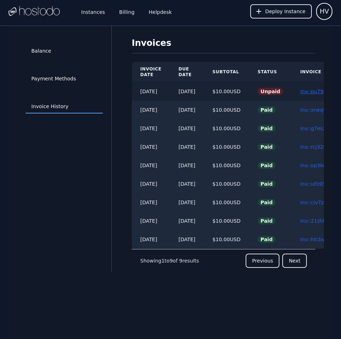
click at [315, 92] on link "inv::pu79dctujh ≫" at bounding box center [322, 92] width 44 height 6
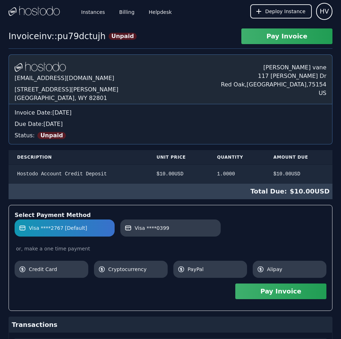
scroll to position [117, 0]
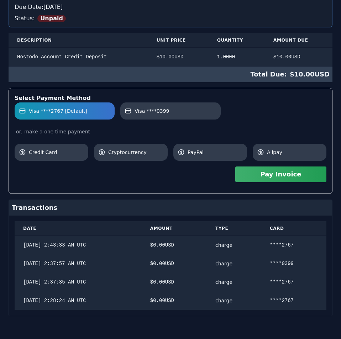
click at [315, 92] on div "Hostodo.com contact@hostodo.com 30 N Gould St, Ste N Sheridan, WY 82801 henry v…" at bounding box center [170, 126] width 323 height 379
click at [304, 175] on button "Pay Invoice" at bounding box center [280, 174] width 91 height 16
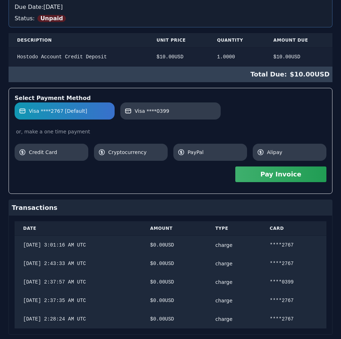
scroll to position [0, 0]
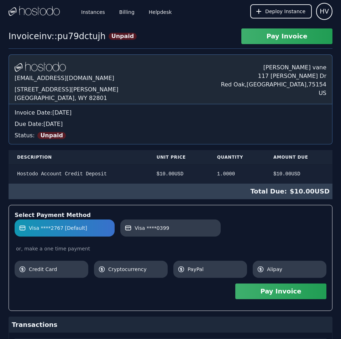
click at [196, 55] on div "Hostodo.com contact@hostodo.com 30 N Gould St, Ste N Sheridan, WY 82801 henry v…" at bounding box center [170, 252] width 323 height 397
click at [122, 9] on link "Billing" at bounding box center [127, 11] width 18 height 23
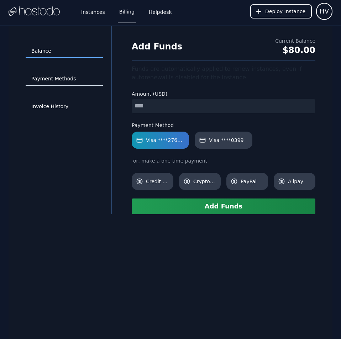
click at [70, 80] on link "Payment Methods" at bounding box center [64, 79] width 77 height 14
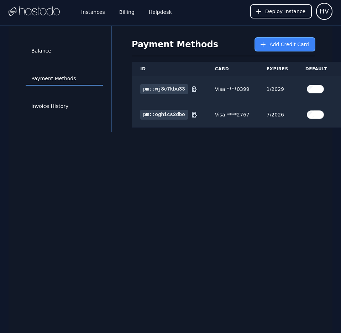
click at [266, 45] on icon at bounding box center [262, 44] width 7 height 7
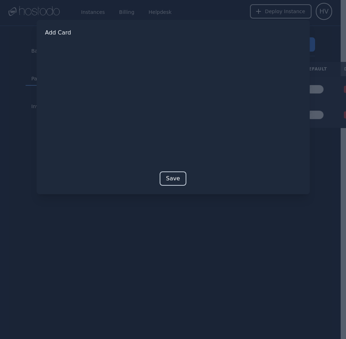
click at [171, 178] on button "Save" at bounding box center [173, 178] width 27 height 14
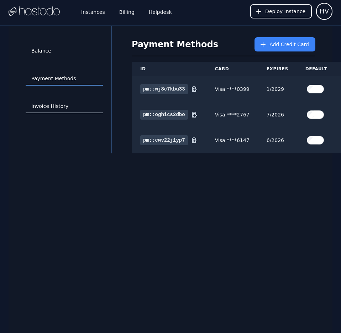
click at [70, 109] on link "Invoice History" at bounding box center [64, 107] width 77 height 14
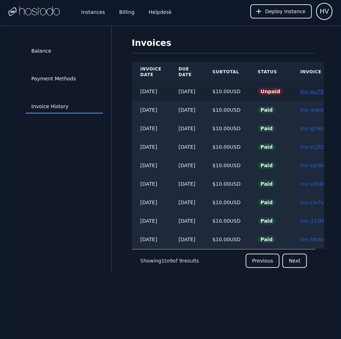
click at [312, 91] on link "inv::pu79dctujh ≫" at bounding box center [322, 92] width 44 height 6
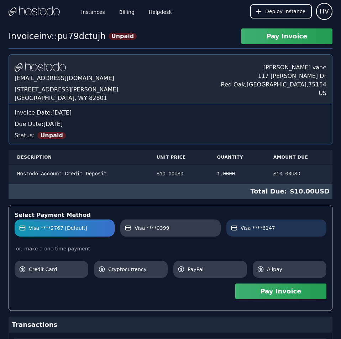
click at [260, 228] on span "Visa ****6147" at bounding box center [257, 227] width 34 height 7
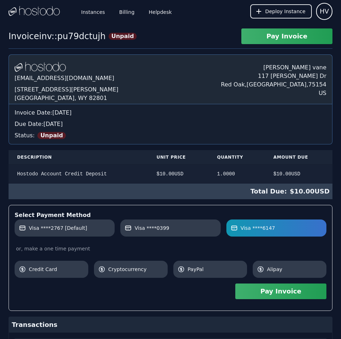
scroll to position [135, 0]
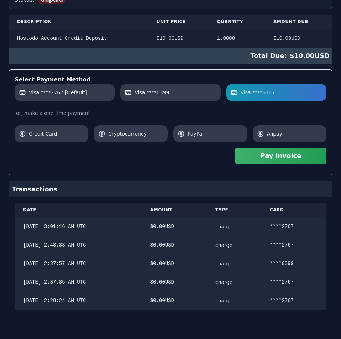
click at [205, 168] on div "Hostodo.com contact@hostodo.com 30 N Gould St, Ste N Sheridan, WY 82801 henry v…" at bounding box center [170, 117] width 323 height 397
click at [306, 153] on button "Pay Invoice" at bounding box center [280, 156] width 91 height 16
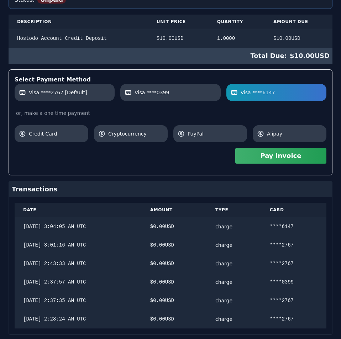
click at [213, 27] on div "Instances Billing Helpdesk Deploy Instance HV Instances SSH Keys Billing Helpde…" at bounding box center [170, 111] width 341 height 493
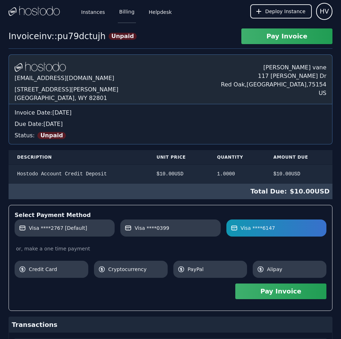
click at [123, 12] on link "Billing" at bounding box center [127, 11] width 18 height 23
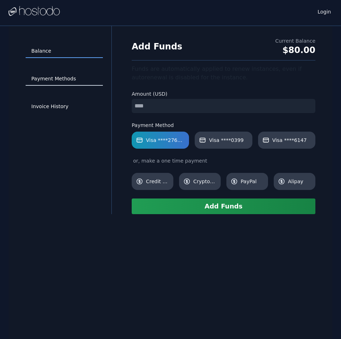
click at [62, 79] on link "Payment Methods" at bounding box center [64, 79] width 77 height 14
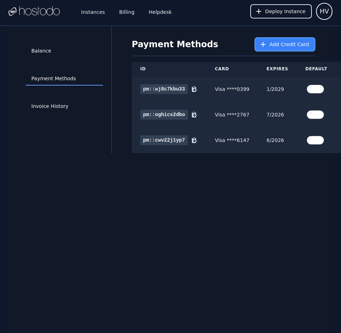
click at [285, 43] on span "Add Credit Card" at bounding box center [288, 44] width 39 height 7
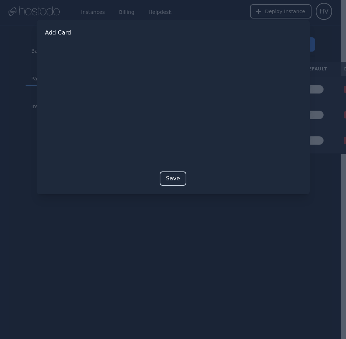
click at [172, 176] on button "Save" at bounding box center [173, 178] width 27 height 14
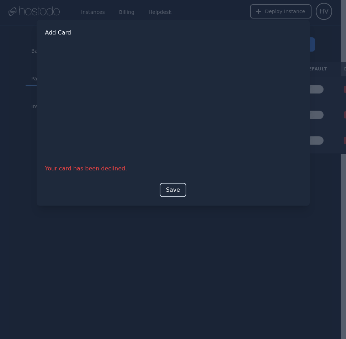
click at [172, 191] on button "Save" at bounding box center [173, 190] width 27 height 14
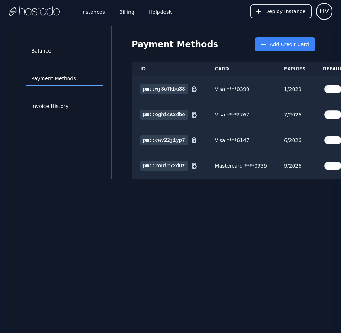
click at [58, 105] on link "Invoice History" at bounding box center [64, 107] width 77 height 14
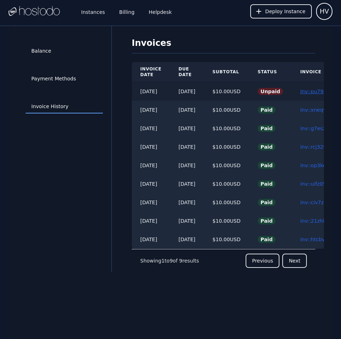
click at [312, 90] on link "inv::pu79dctujh ≫" at bounding box center [322, 92] width 44 height 6
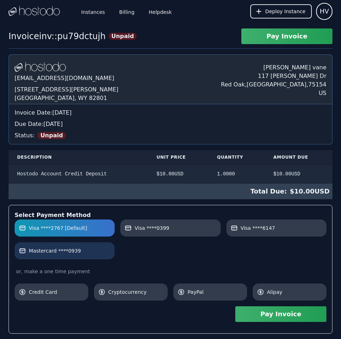
click at [83, 250] on label "Mastercard ****0939" at bounding box center [64, 250] width 91 height 7
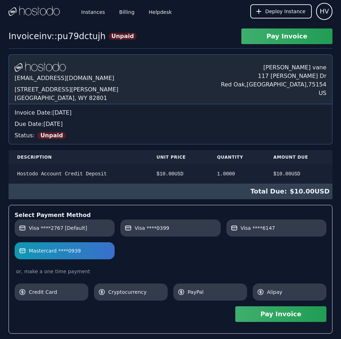
scroll to position [177, 0]
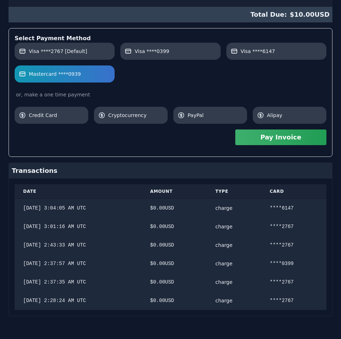
click at [169, 175] on div "[DOMAIN_NAME] [EMAIL_ADDRESS][DOMAIN_NAME] [STREET_ADDRESS][PERSON_NAME] [PERSO…" at bounding box center [170, 97] width 323 height 438
click at [295, 143] on button "Pay Invoice" at bounding box center [280, 137] width 91 height 16
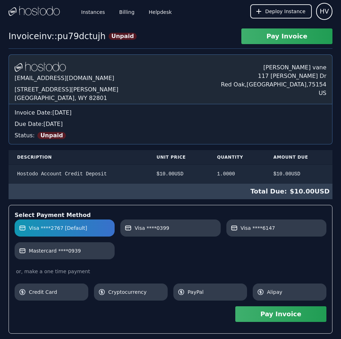
scroll to position [177, 0]
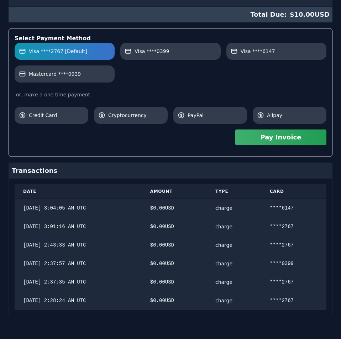
click at [178, 116] on div "[DOMAIN_NAME] [EMAIL_ADDRESS][DOMAIN_NAME] [STREET_ADDRESS][PERSON_NAME] [PERSO…" at bounding box center [170, 97] width 323 height 438
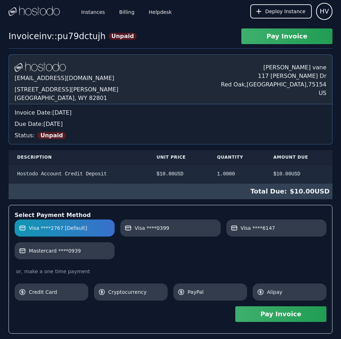
click at [155, 179] on div "Hostodo.com contact@hostodo.com 30 N Gould St, Ste N Sheridan, WY 82801 henry v…" at bounding box center [170, 273] width 323 height 438
click at [125, 13] on link "Billing" at bounding box center [127, 11] width 18 height 23
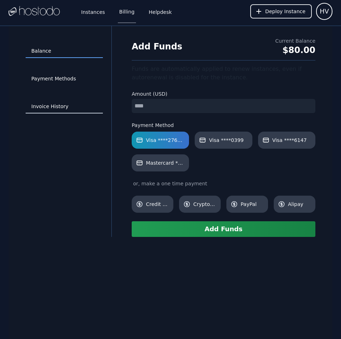
click at [53, 106] on link "Invoice History" at bounding box center [64, 107] width 77 height 14
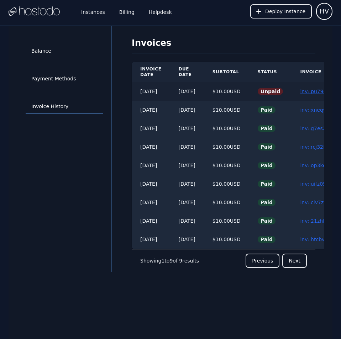
click at [314, 93] on link "inv::pu79dctujh ≫" at bounding box center [322, 92] width 44 height 6
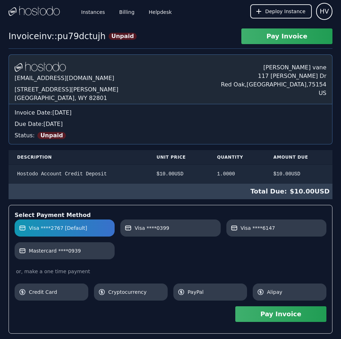
scroll to position [177, 0]
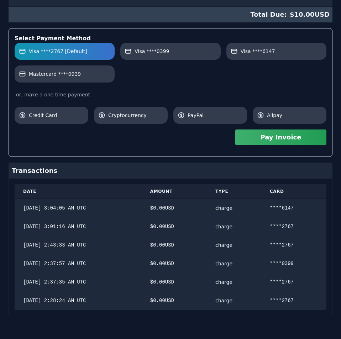
click at [238, 104] on div "Hostodo.com contact@hostodo.com 30 N Gould St, Ste N Sheridan, WY 82801 henry v…" at bounding box center [170, 97] width 323 height 438
click at [88, 78] on link "Mastercard ****0939" at bounding box center [65, 73] width 100 height 17
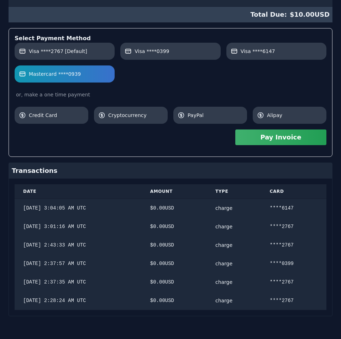
click at [268, 139] on button "Pay Invoice" at bounding box center [280, 137] width 91 height 16
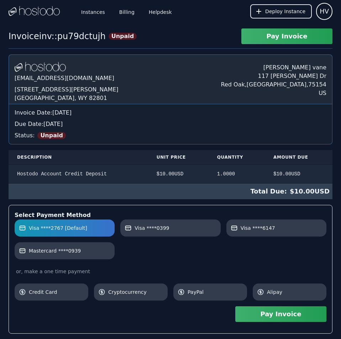
scroll to position [177, 0]
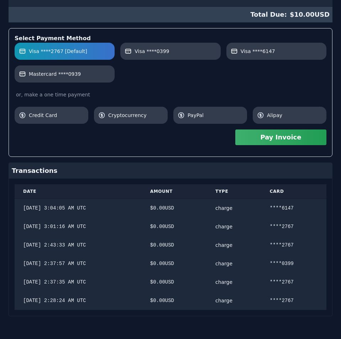
click at [215, 161] on div "[DOMAIN_NAME] [EMAIL_ADDRESS][DOMAIN_NAME] [STREET_ADDRESS][PERSON_NAME] [PERSO…" at bounding box center [170, 97] width 323 height 438
click at [257, 140] on button "Pay Invoice" at bounding box center [280, 137] width 91 height 16
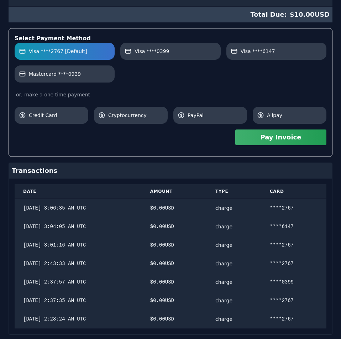
scroll to position [0, 0]
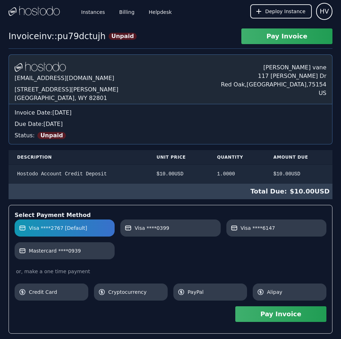
click at [152, 93] on div "[DOMAIN_NAME] [EMAIL_ADDRESS][DOMAIN_NAME] [STREET_ADDRESS][PERSON_NAME] [PERSO…" at bounding box center [170, 282] width 323 height 457
click at [122, 11] on link "Billing" at bounding box center [127, 11] width 18 height 23
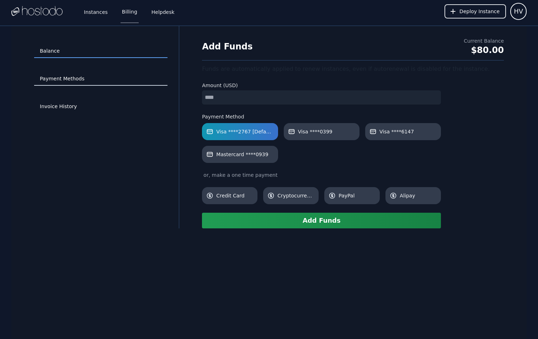
click at [109, 75] on link "Payment Methods" at bounding box center [100, 79] width 133 height 14
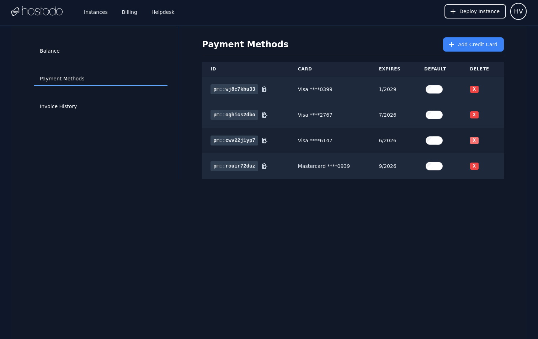
click at [475, 139] on button "X" at bounding box center [474, 140] width 9 height 7
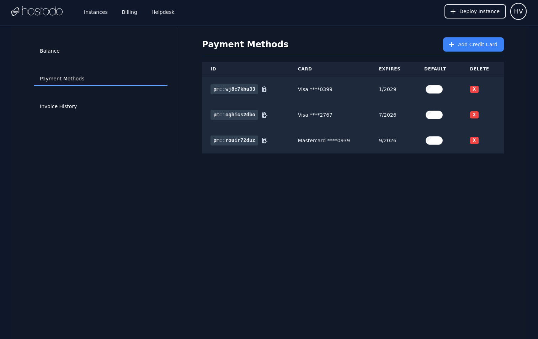
click at [475, 139] on button "X" at bounding box center [474, 140] width 9 height 7
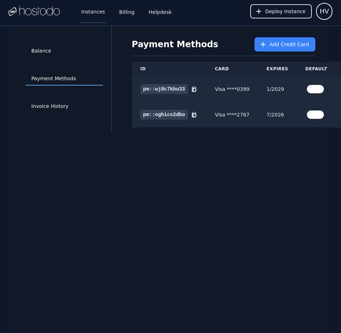
click at [90, 10] on link "Instances" at bounding box center [93, 11] width 27 height 23
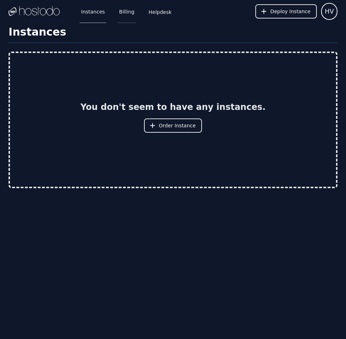
click at [118, 17] on link "Billing" at bounding box center [127, 11] width 18 height 23
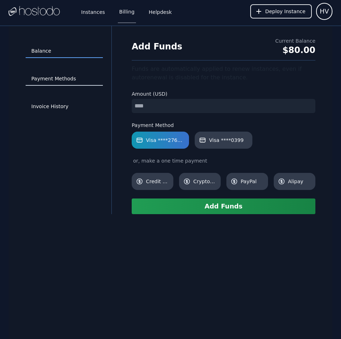
click at [34, 77] on link "Payment Methods" at bounding box center [64, 79] width 77 height 14
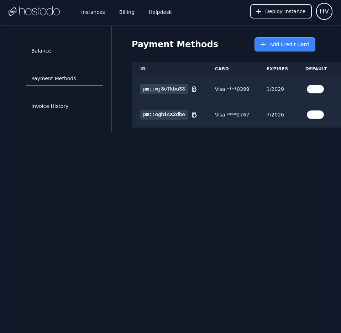
click at [295, 45] on span "Add Credit Card" at bounding box center [288, 44] width 39 height 7
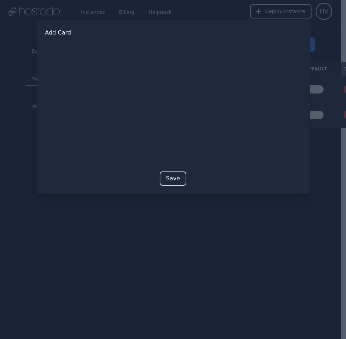
click at [175, 175] on button "Save" at bounding box center [173, 178] width 27 height 14
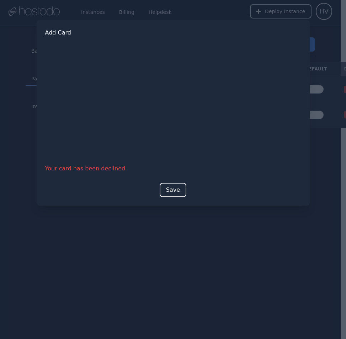
click at [138, 246] on div at bounding box center [173, 169] width 346 height 339
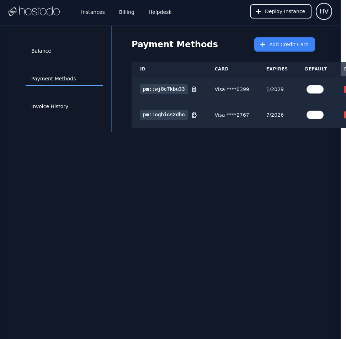
click at [161, 238] on div "Balance Payment Methods Invoice History Payment Methods Add Credit Card ID Card…" at bounding box center [170, 195] width 323 height 339
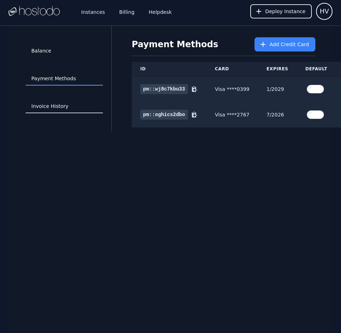
click at [65, 104] on link "Invoice History" at bounding box center [64, 107] width 77 height 14
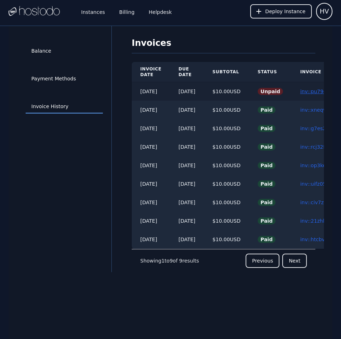
click at [308, 90] on link "inv::pu79dctujh ≫" at bounding box center [322, 92] width 44 height 6
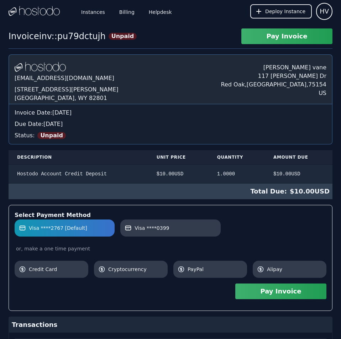
scroll to position [172, 0]
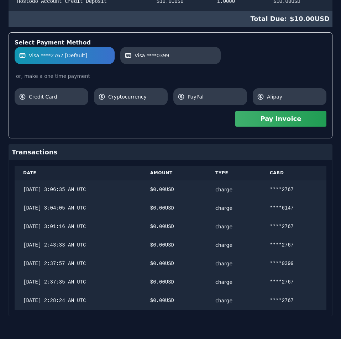
click at [232, 116] on div "Hostodo.com contact@hostodo.com 30 N Gould St, Ste N Sheridan, WY 82801 henry v…" at bounding box center [170, 99] width 323 height 434
click at [267, 122] on button "Pay Invoice" at bounding box center [280, 119] width 91 height 16
click at [189, 135] on div "Hostodo.com contact@hostodo.com 30 N Gould St, Ste N Sheridan, WY 82801 henry v…" at bounding box center [170, 99] width 323 height 434
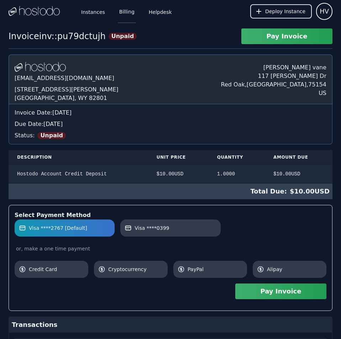
click at [125, 11] on link "Billing" at bounding box center [127, 11] width 18 height 23
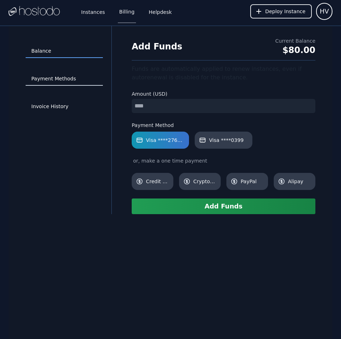
click at [53, 77] on link "Payment Methods" at bounding box center [64, 79] width 77 height 14
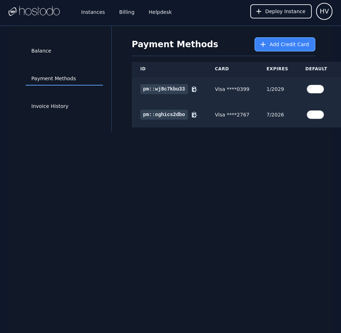
click at [280, 45] on span "Add Credit Card" at bounding box center [288, 44] width 39 height 7
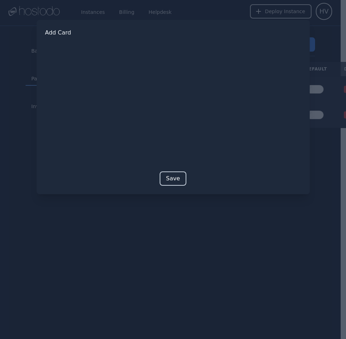
click at [178, 176] on button "Save" at bounding box center [173, 178] width 27 height 14
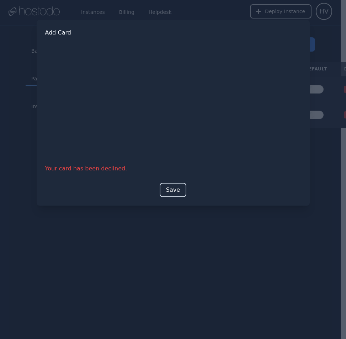
click at [175, 187] on button "Save" at bounding box center [173, 190] width 27 height 14
click at [173, 193] on button "Save" at bounding box center [173, 190] width 27 height 14
click at [170, 189] on button "Save" at bounding box center [173, 190] width 27 height 14
click at [172, 192] on button "Save" at bounding box center [173, 190] width 27 height 14
